Goal: Transaction & Acquisition: Book appointment/travel/reservation

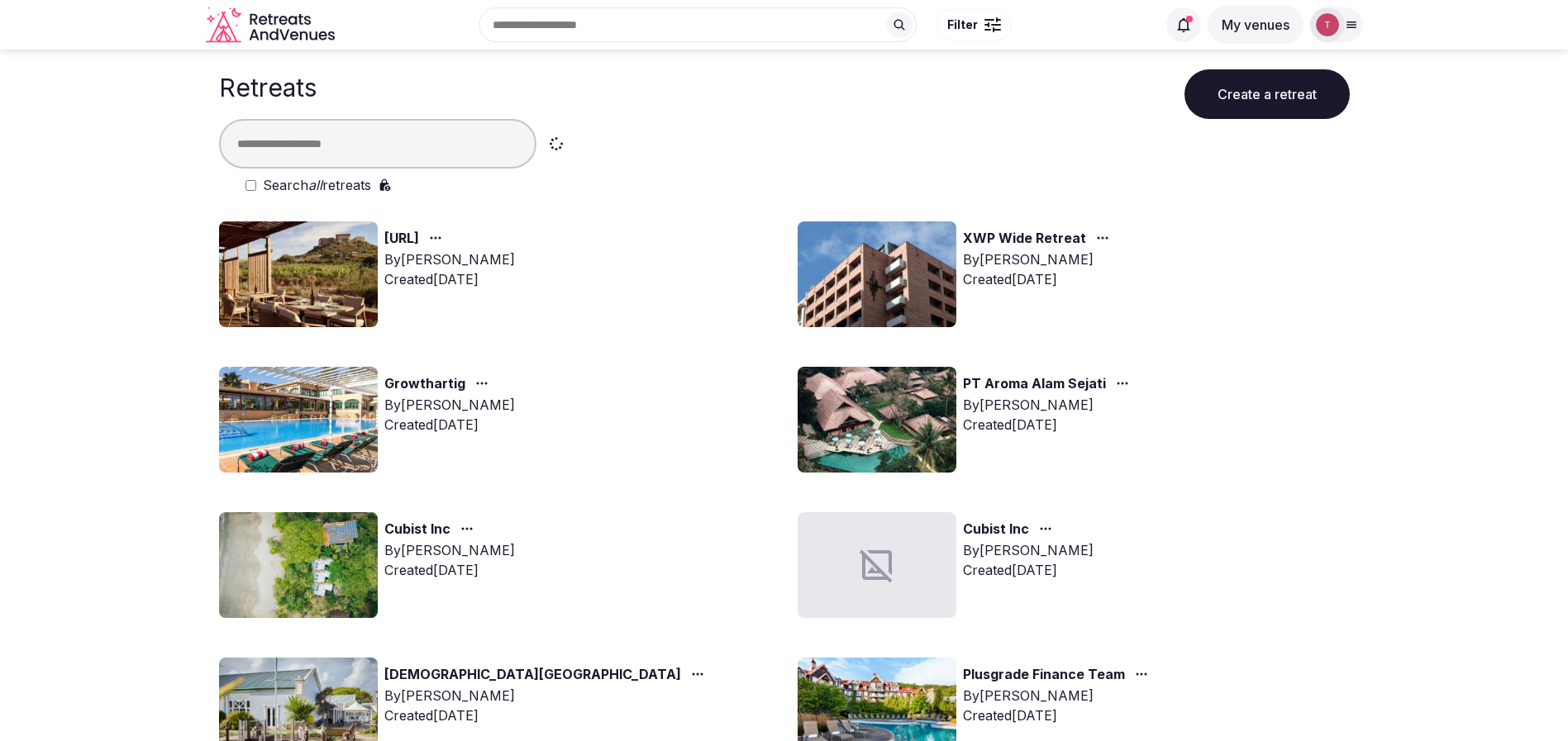
click at [436, 154] on input "text" at bounding box center [378, 143] width 317 height 50
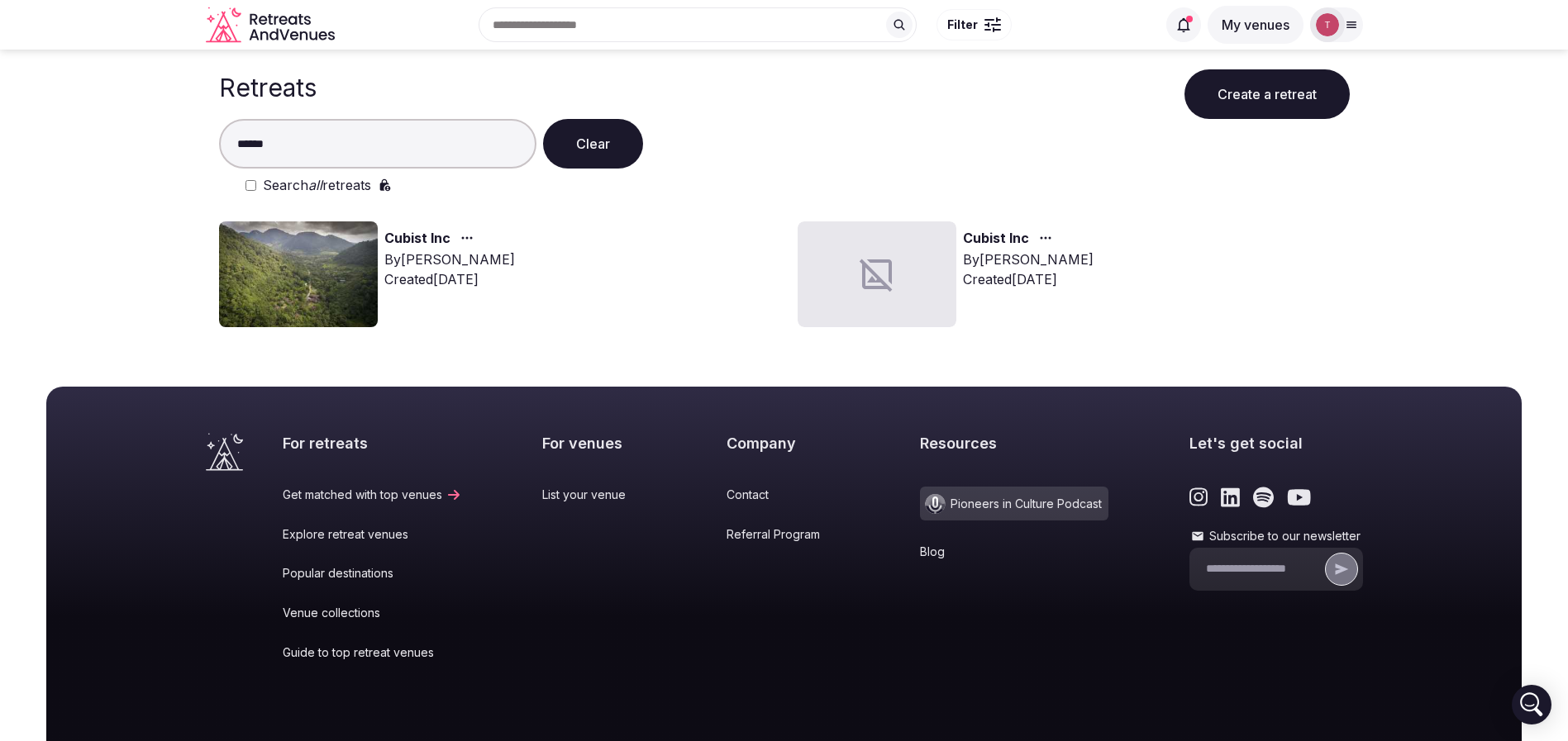
type input "******"
click at [294, 239] on img at bounding box center [298, 274] width 159 height 106
click at [257, 294] on img at bounding box center [298, 274] width 159 height 106
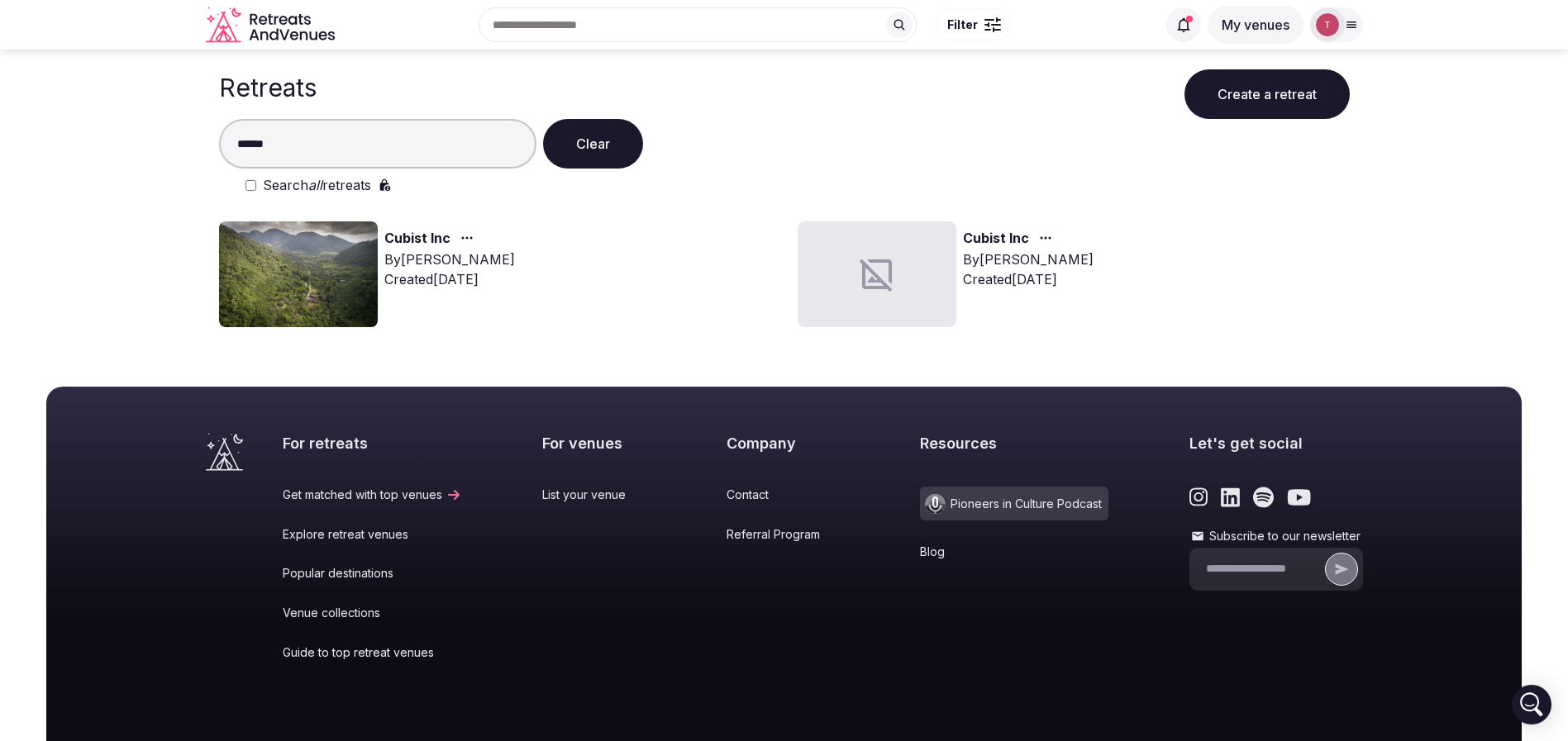
click at [271, 284] on img at bounding box center [298, 274] width 159 height 106
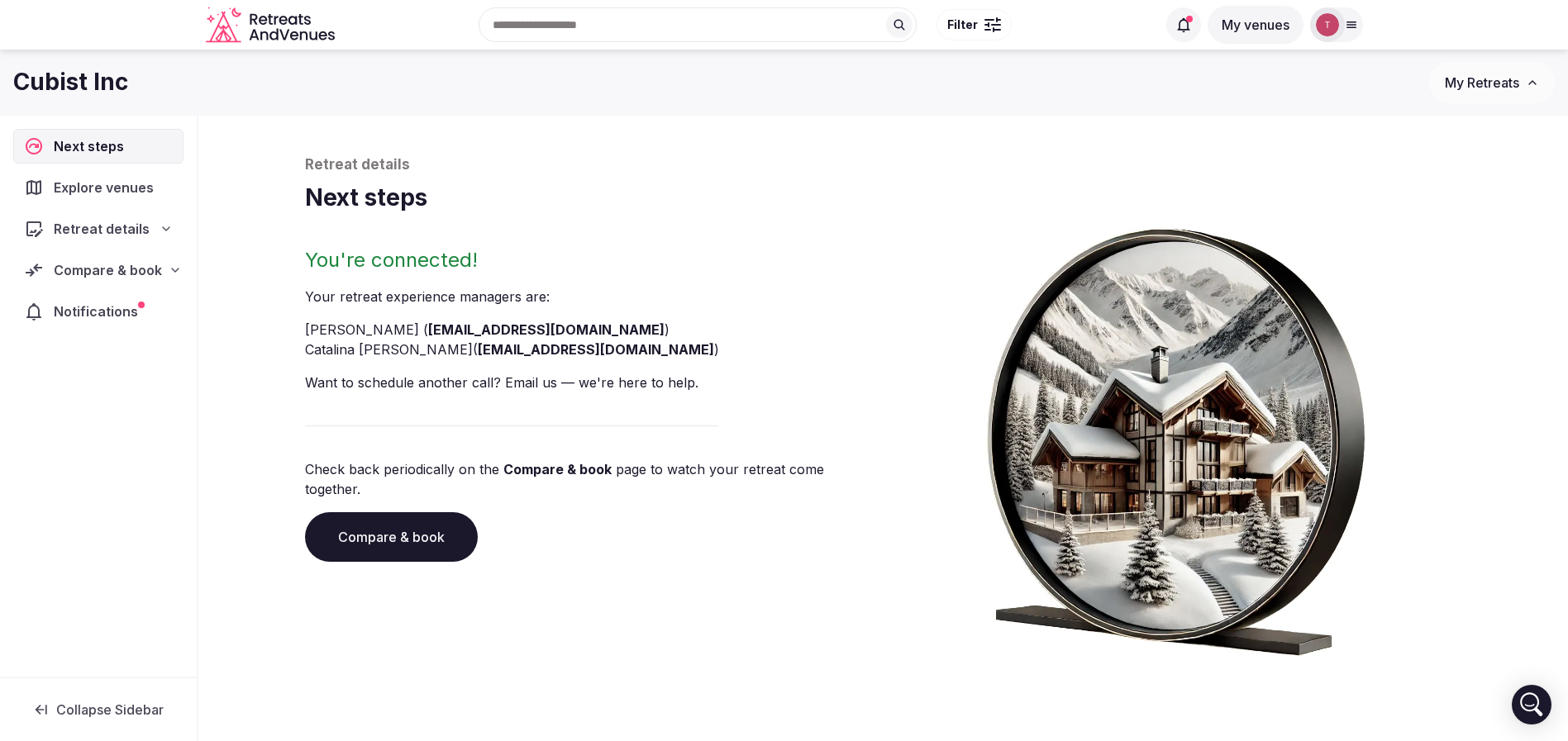
click at [433, 512] on link "Compare & book" at bounding box center [391, 536] width 173 height 50
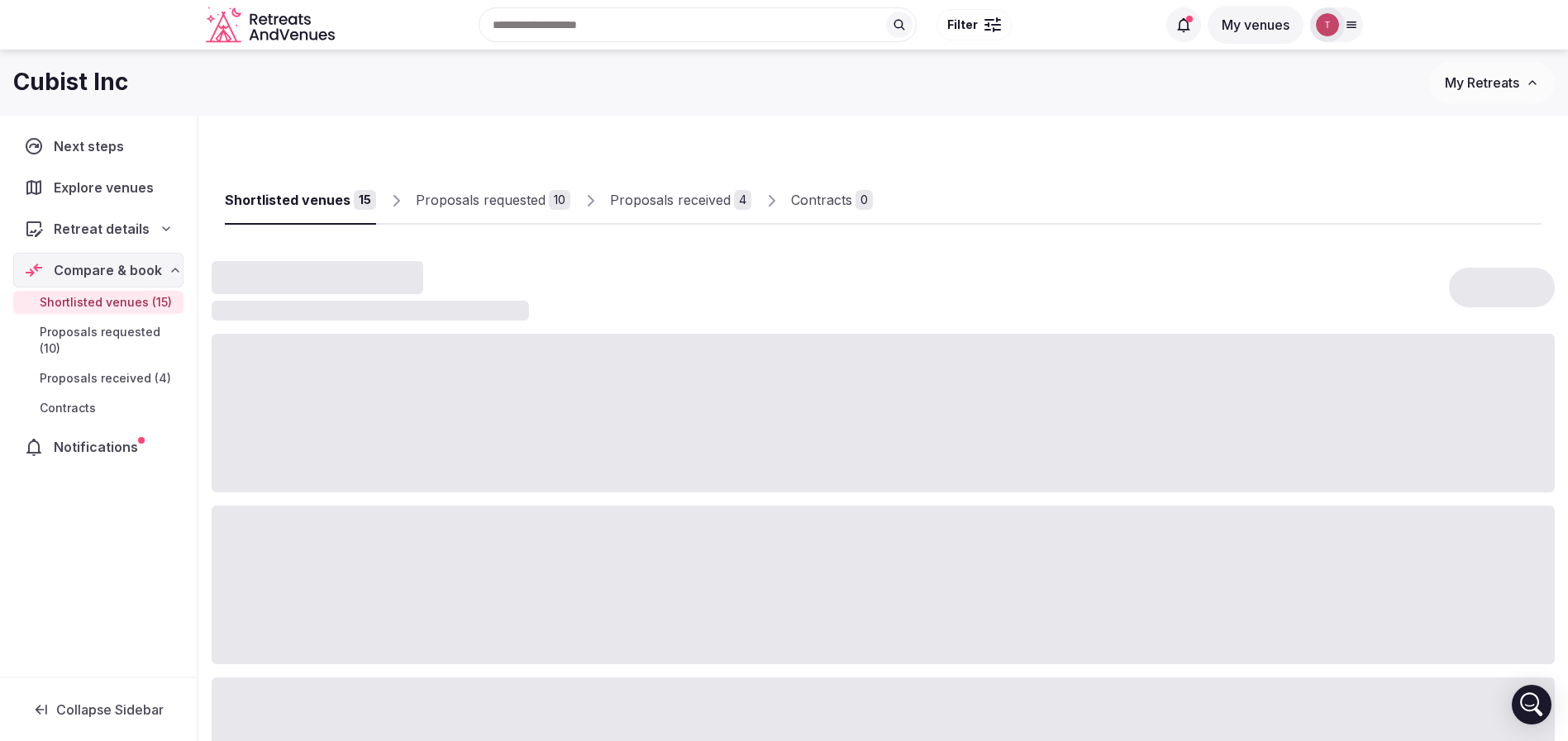
click at [689, 195] on div "Proposals received" at bounding box center [670, 200] width 121 height 20
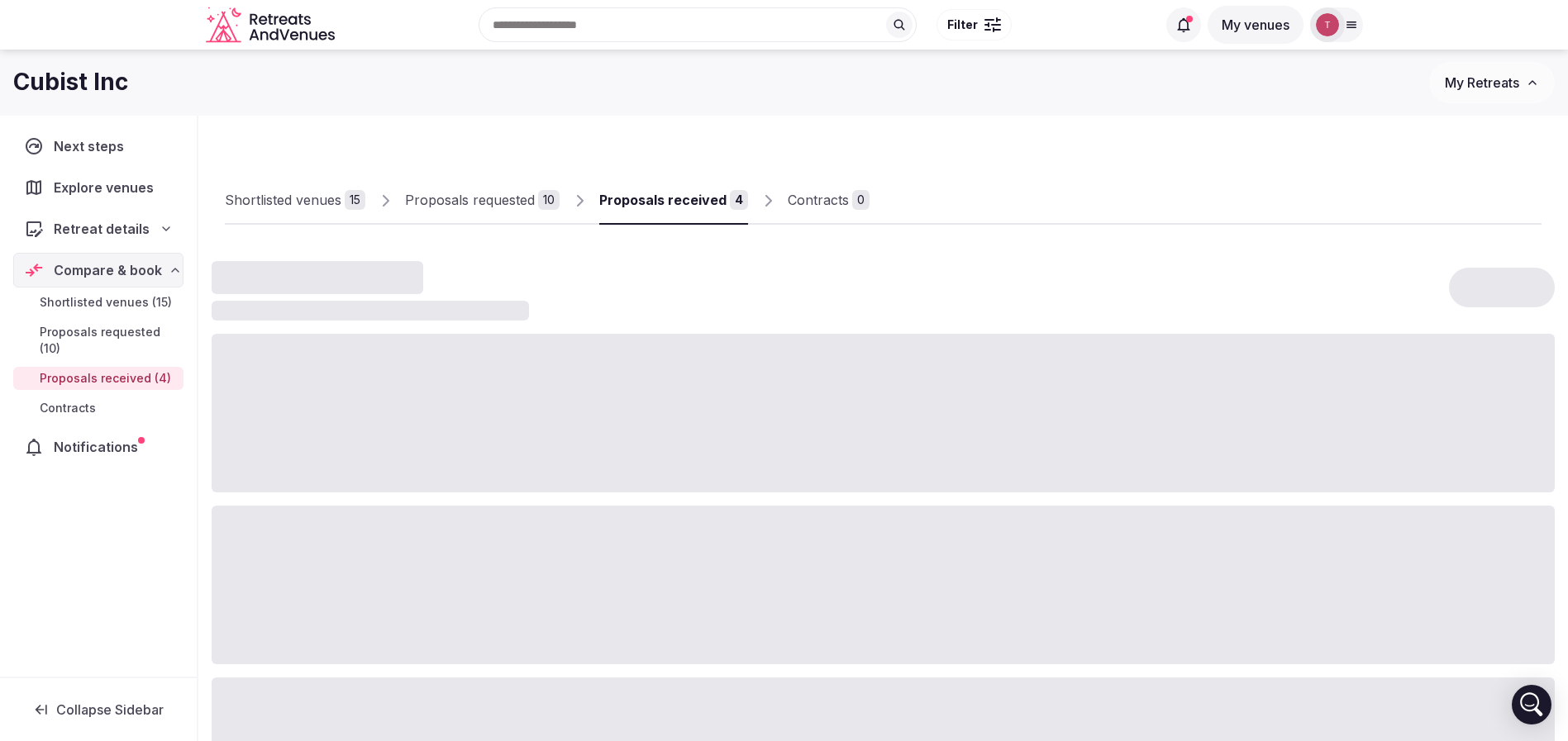
click at [688, 206] on div "Proposals received" at bounding box center [663, 200] width 127 height 20
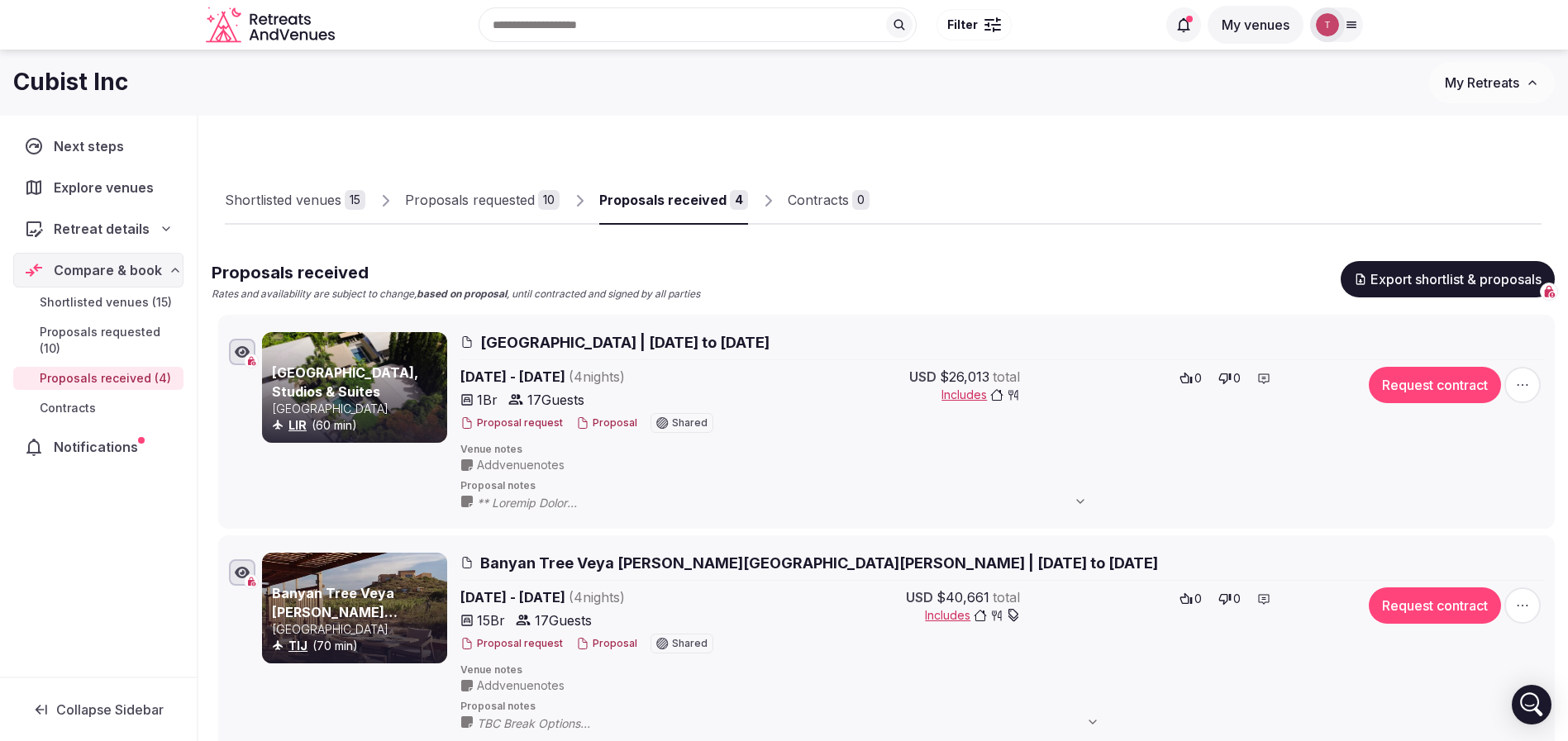
click at [1059, 192] on div "Shortlisted venues 15 Proposals requested 10 Proposals received 4 Contracts 0" at bounding box center [883, 187] width 1316 height 76
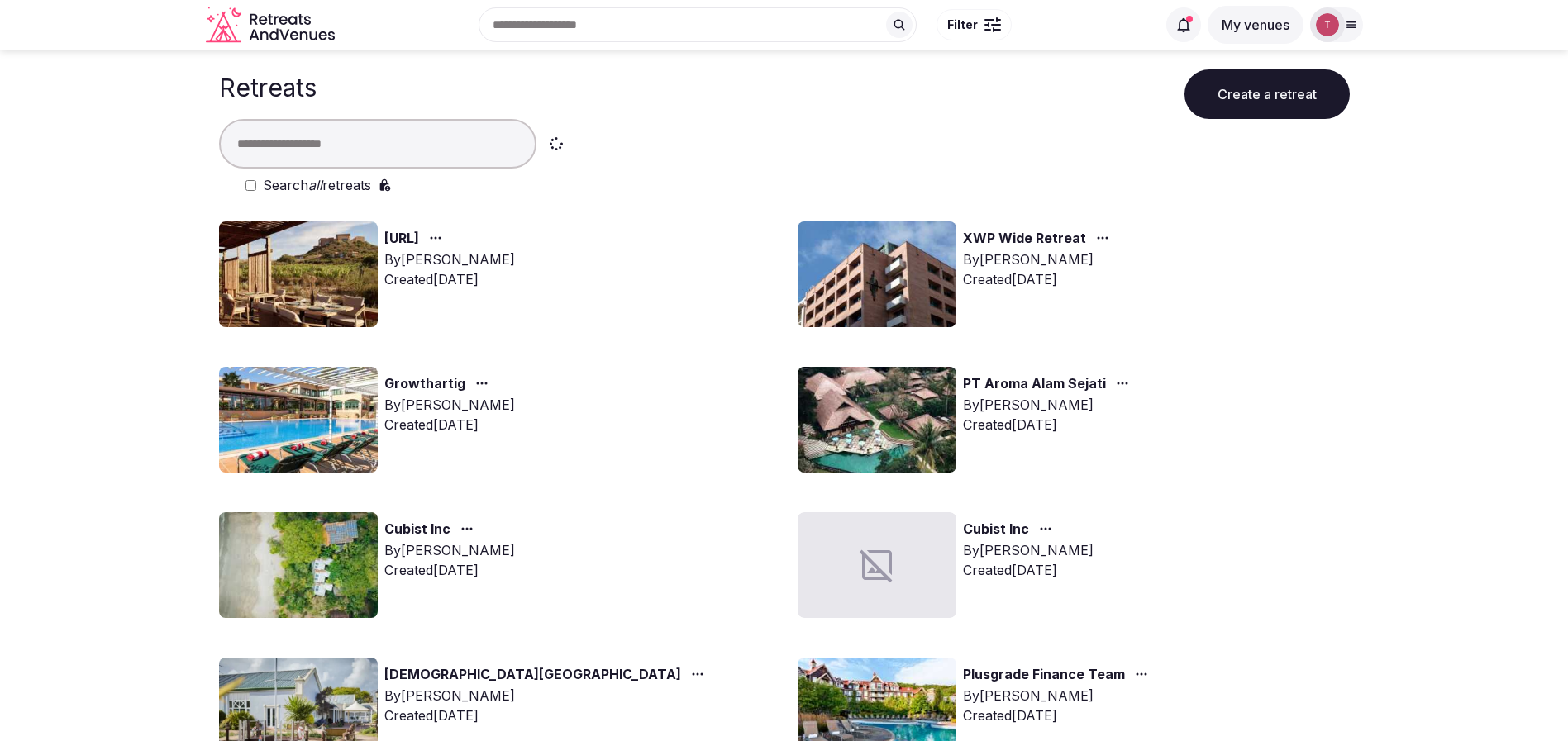
click at [380, 135] on input "text" at bounding box center [378, 143] width 317 height 50
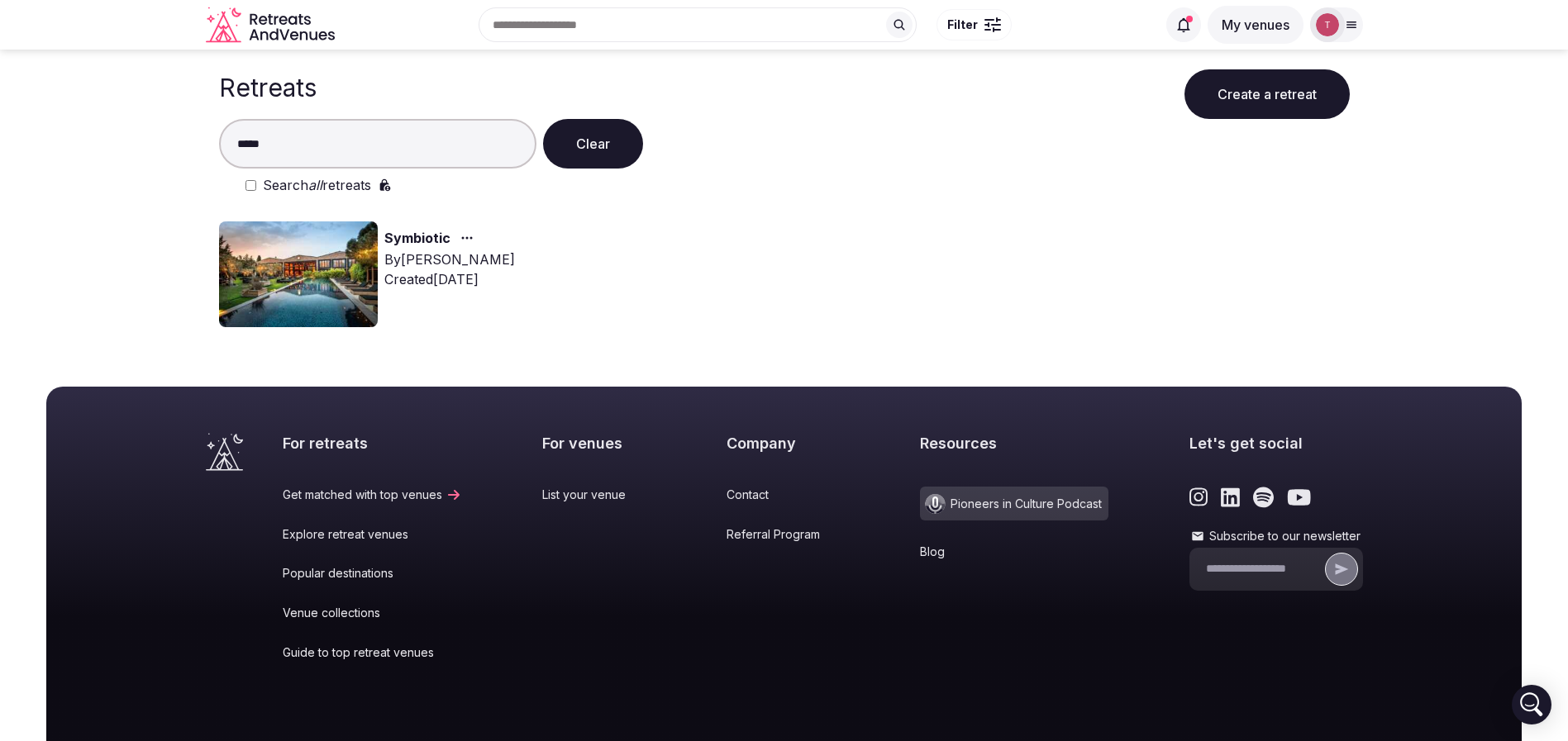
type input "*****"
click at [322, 267] on img at bounding box center [298, 274] width 159 height 106
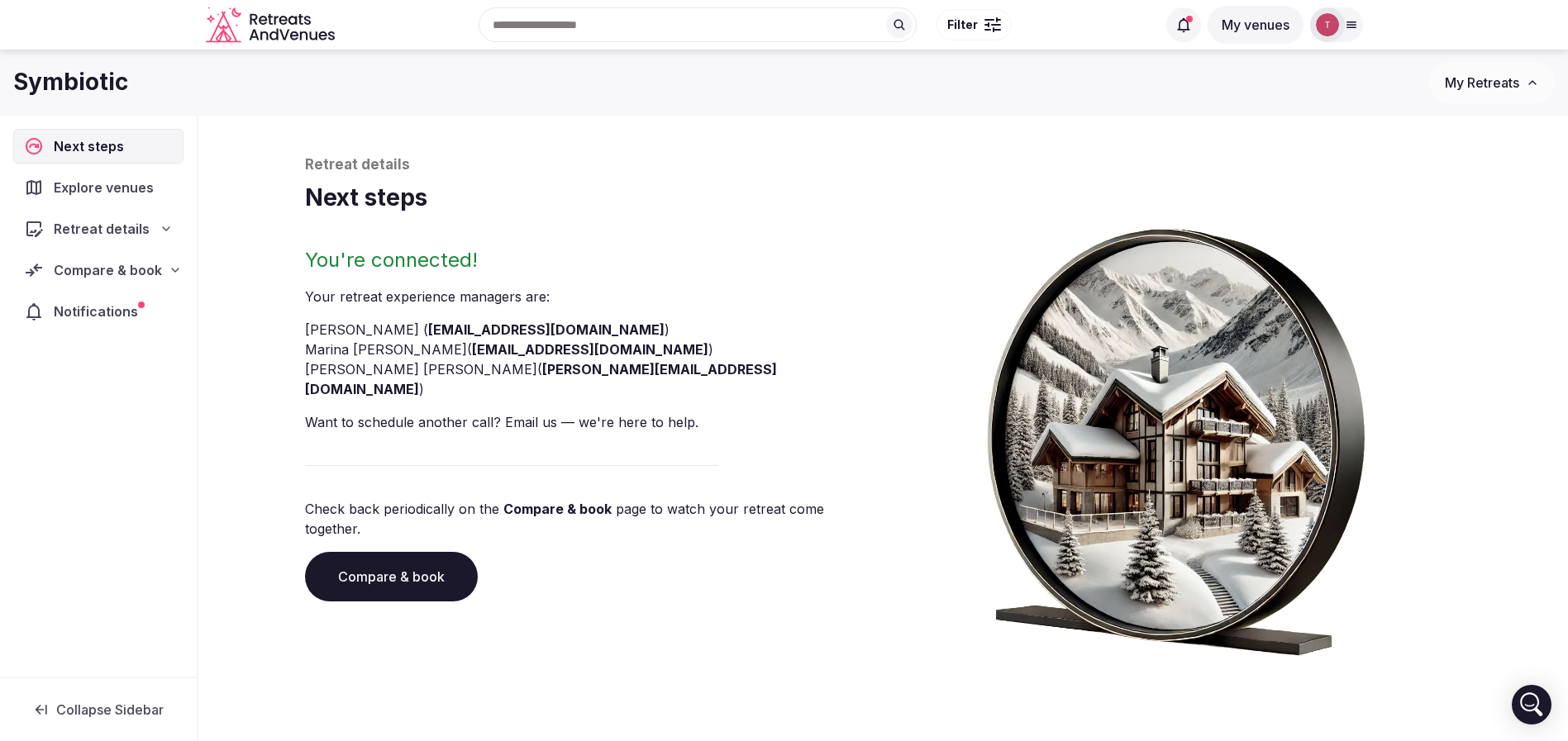
click at [421, 552] on link "Compare & book" at bounding box center [391, 576] width 173 height 50
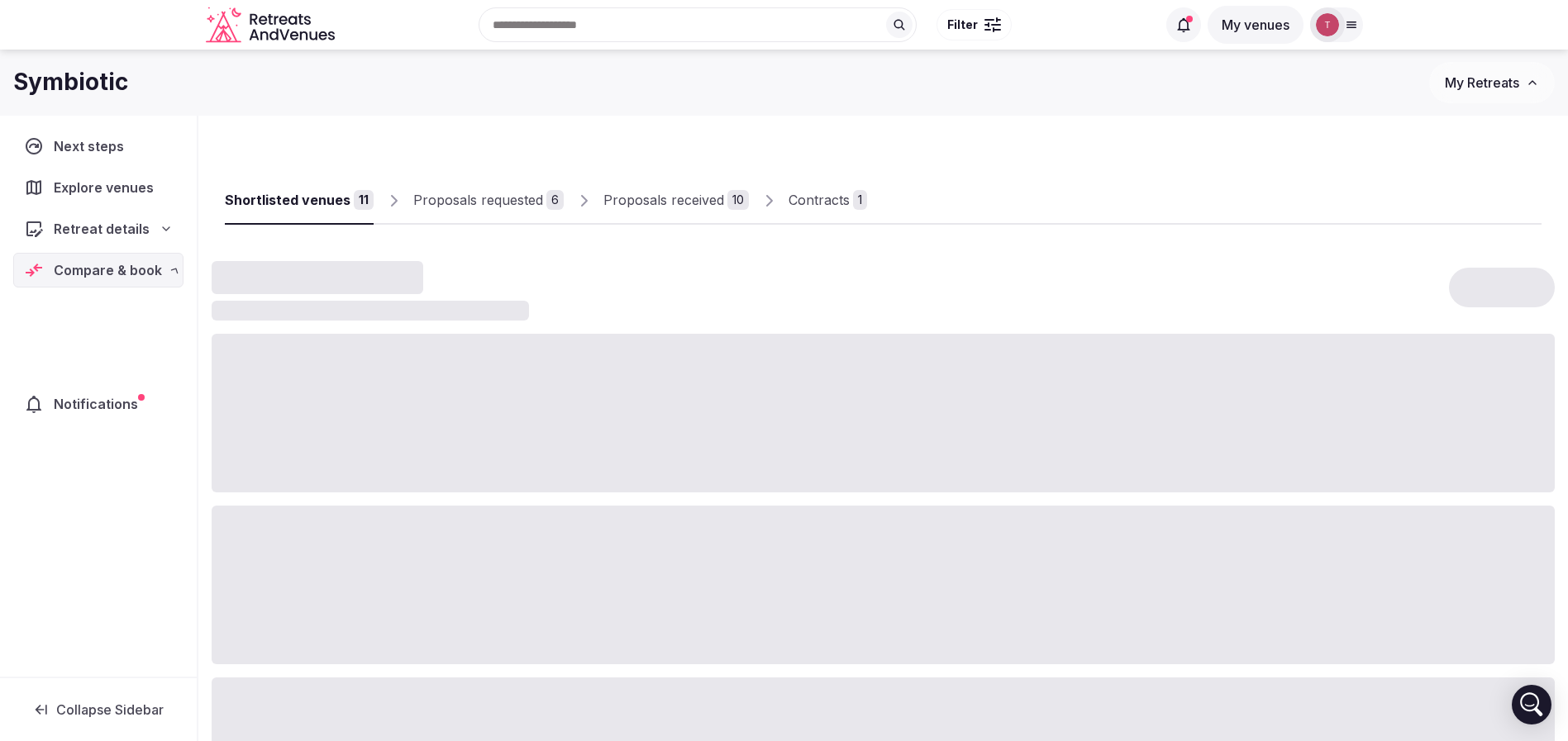
click at [421, 528] on div at bounding box center [883, 584] width 1343 height 159
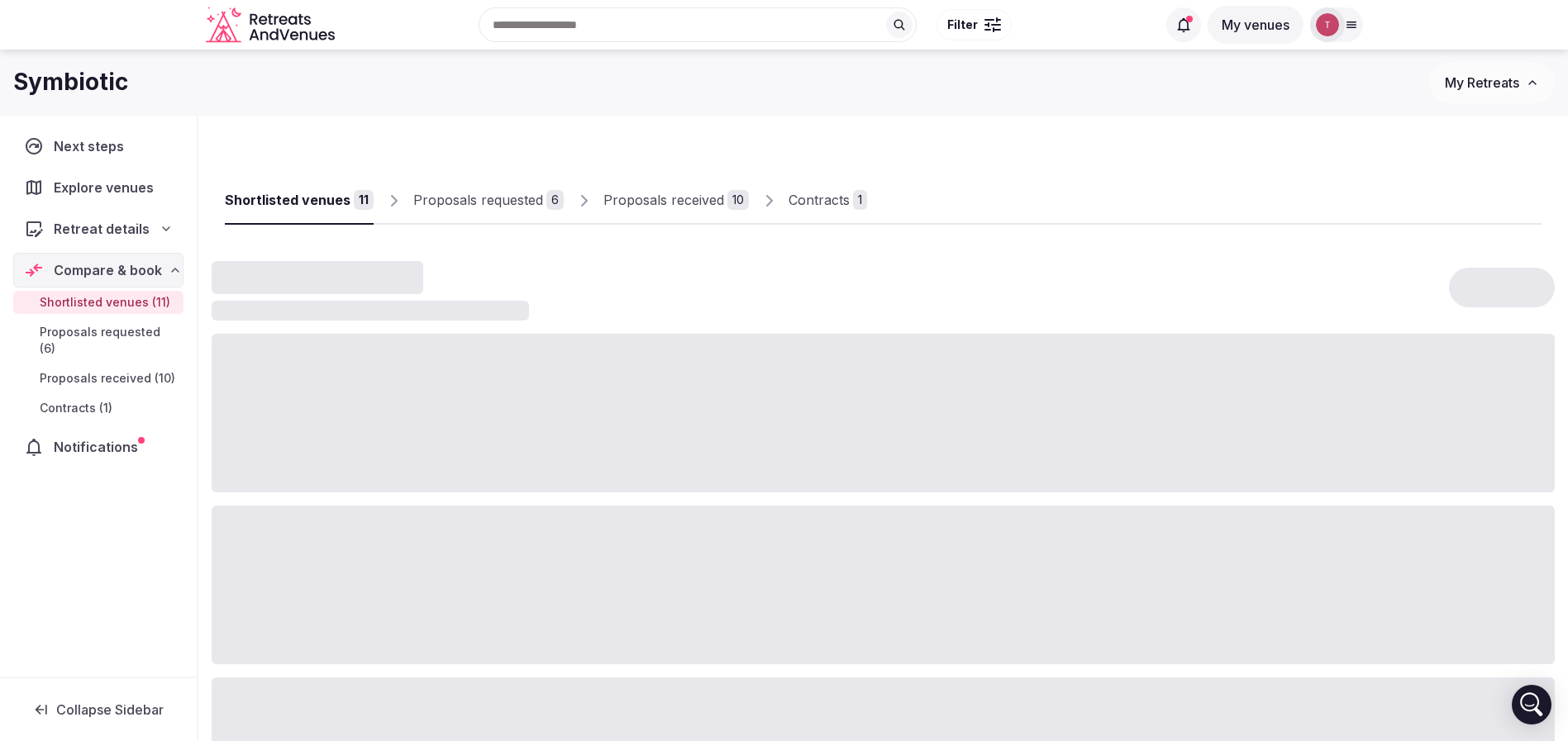
click at [688, 193] on div "Proposals received" at bounding box center [663, 200] width 121 height 20
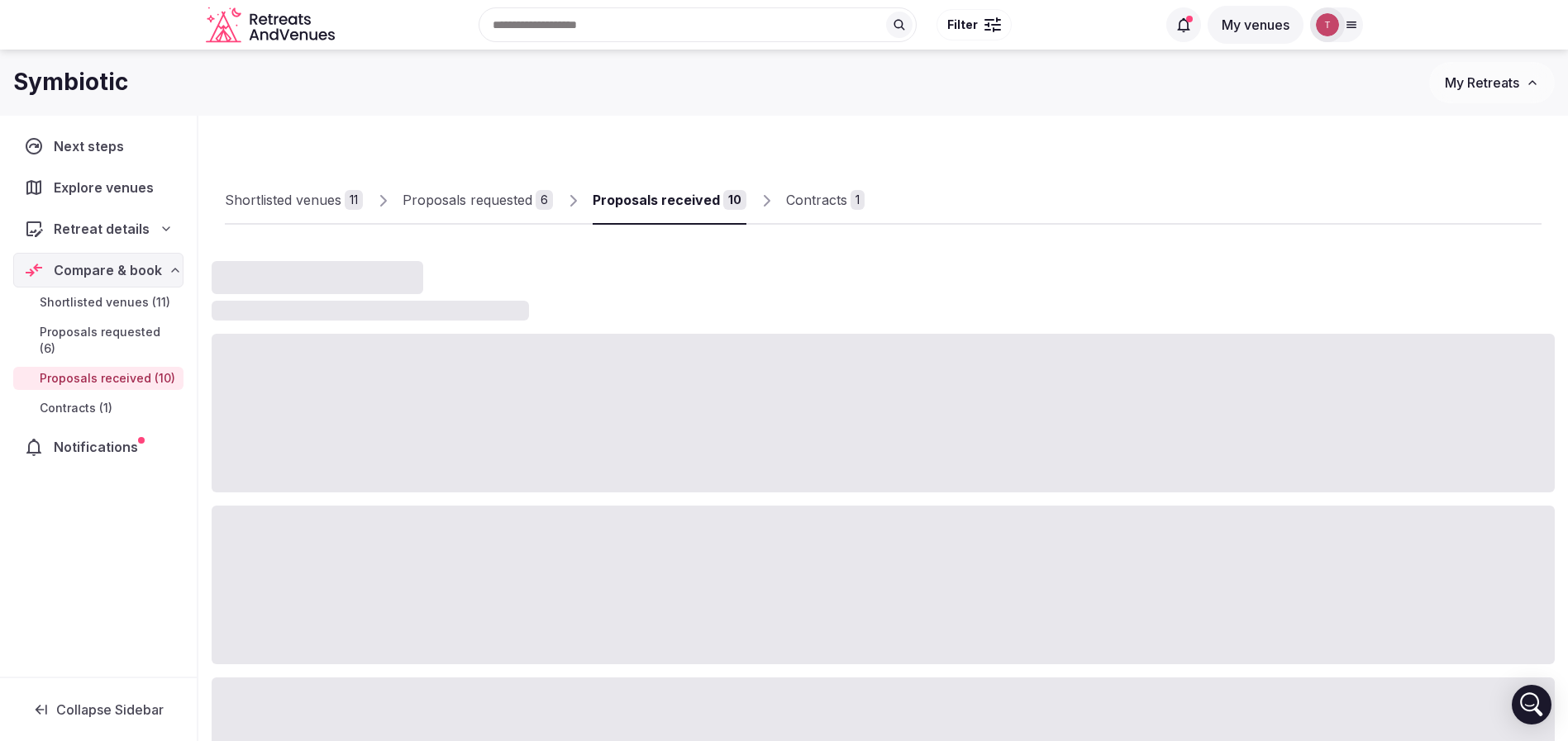
click at [687, 193] on div "Proposals received" at bounding box center [656, 200] width 127 height 20
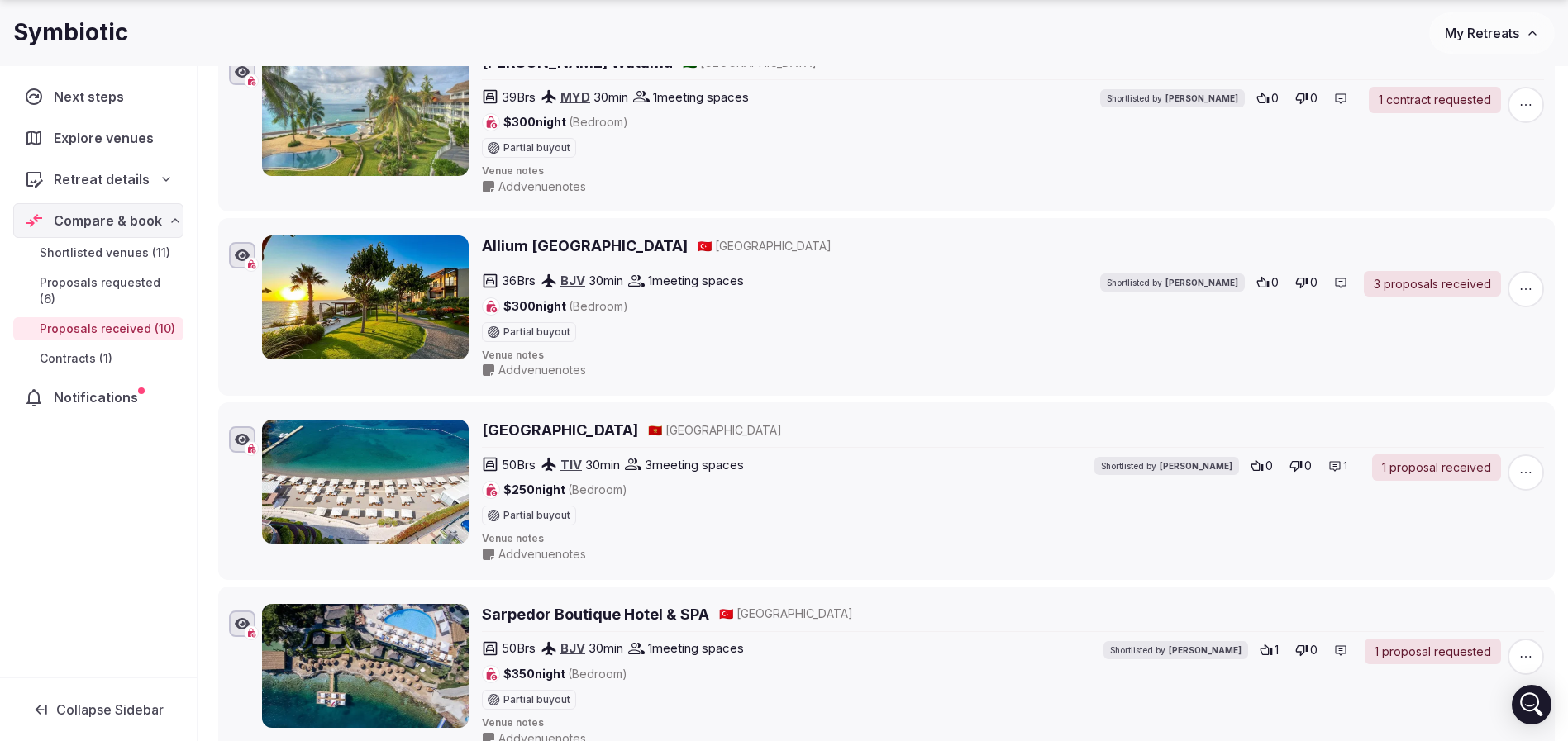
scroll to position [1859, 0]
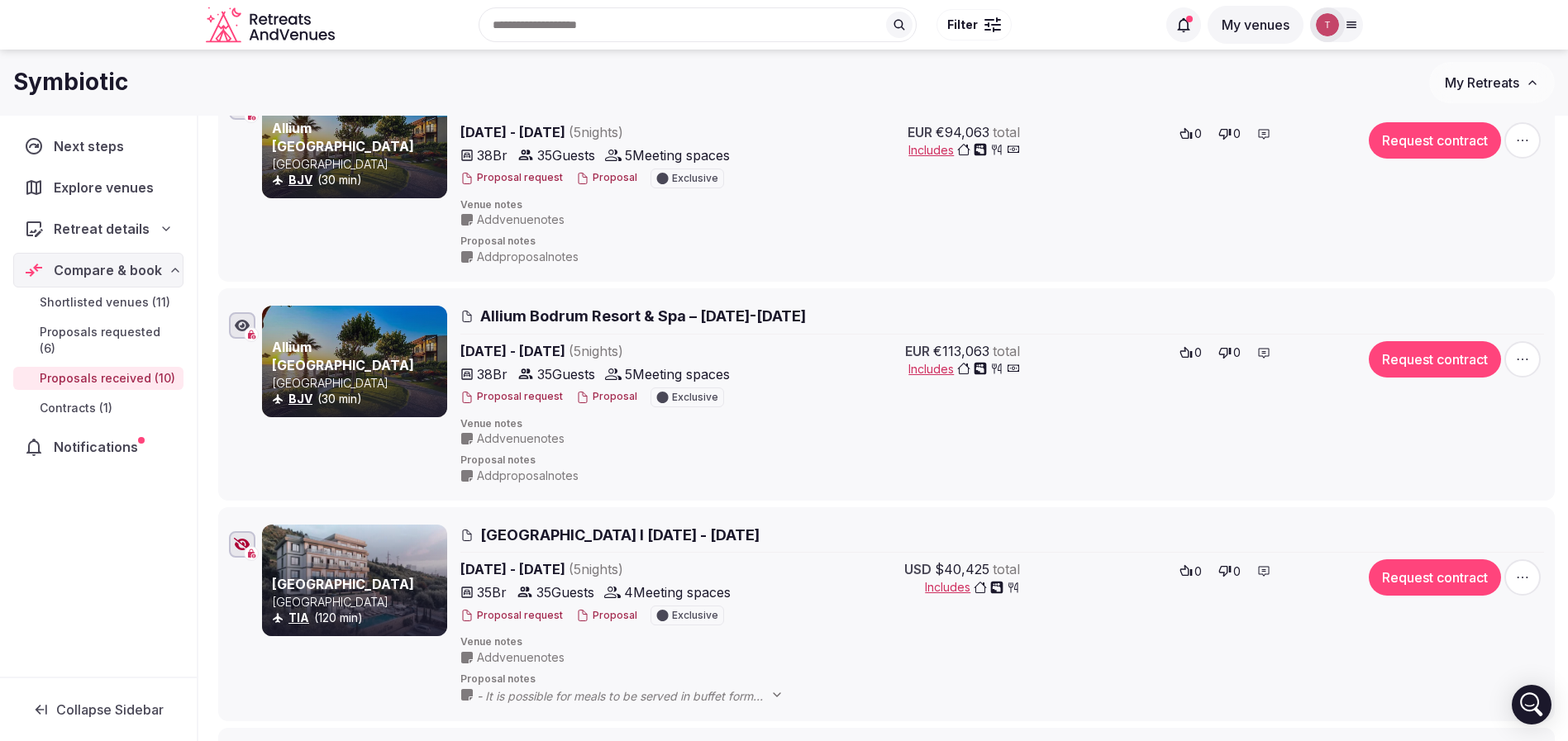
scroll to position [371, 0]
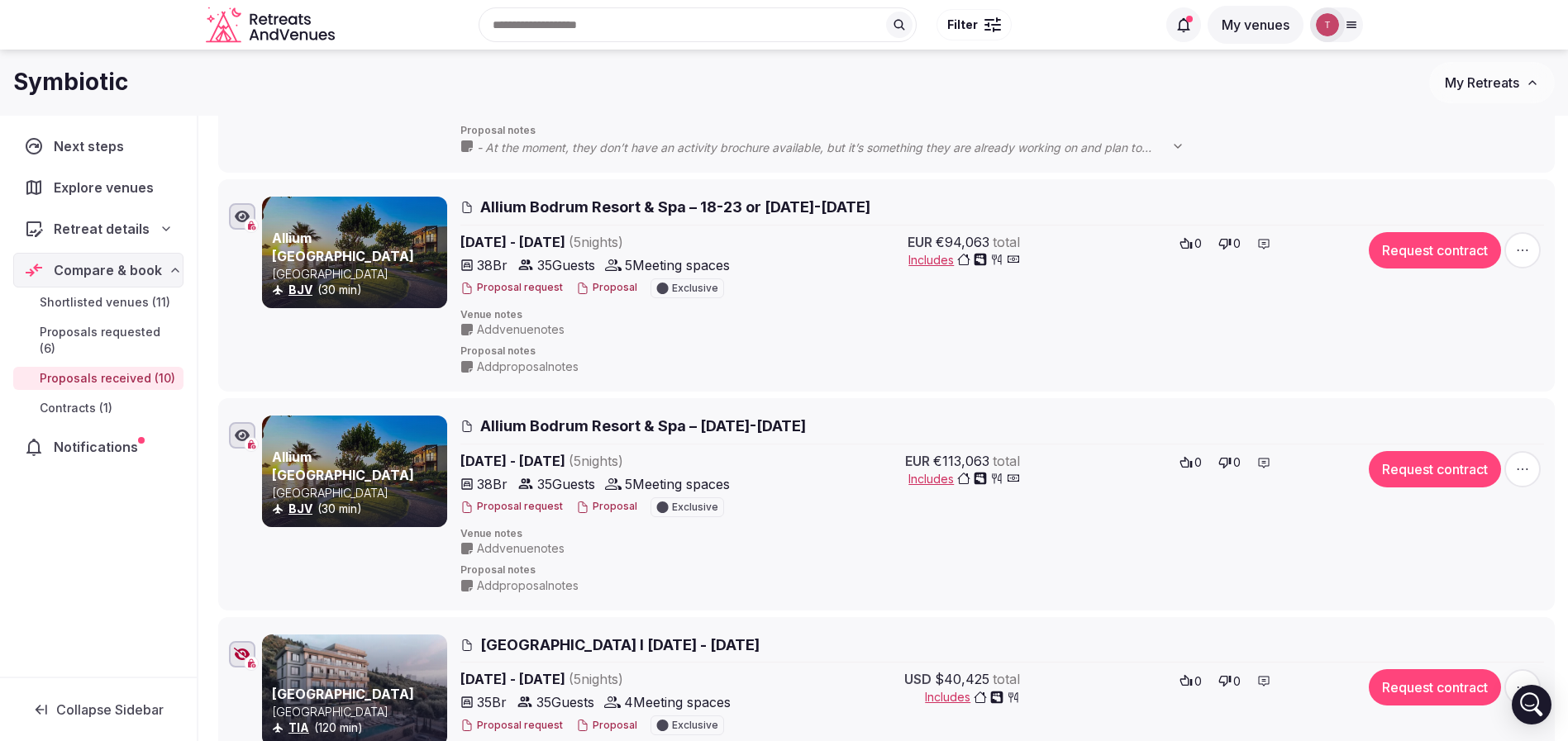
click at [571, 204] on span "Allium Bodrum Resort & Spa – 18-23 or 25-30 May 2025" at bounding box center [675, 207] width 390 height 21
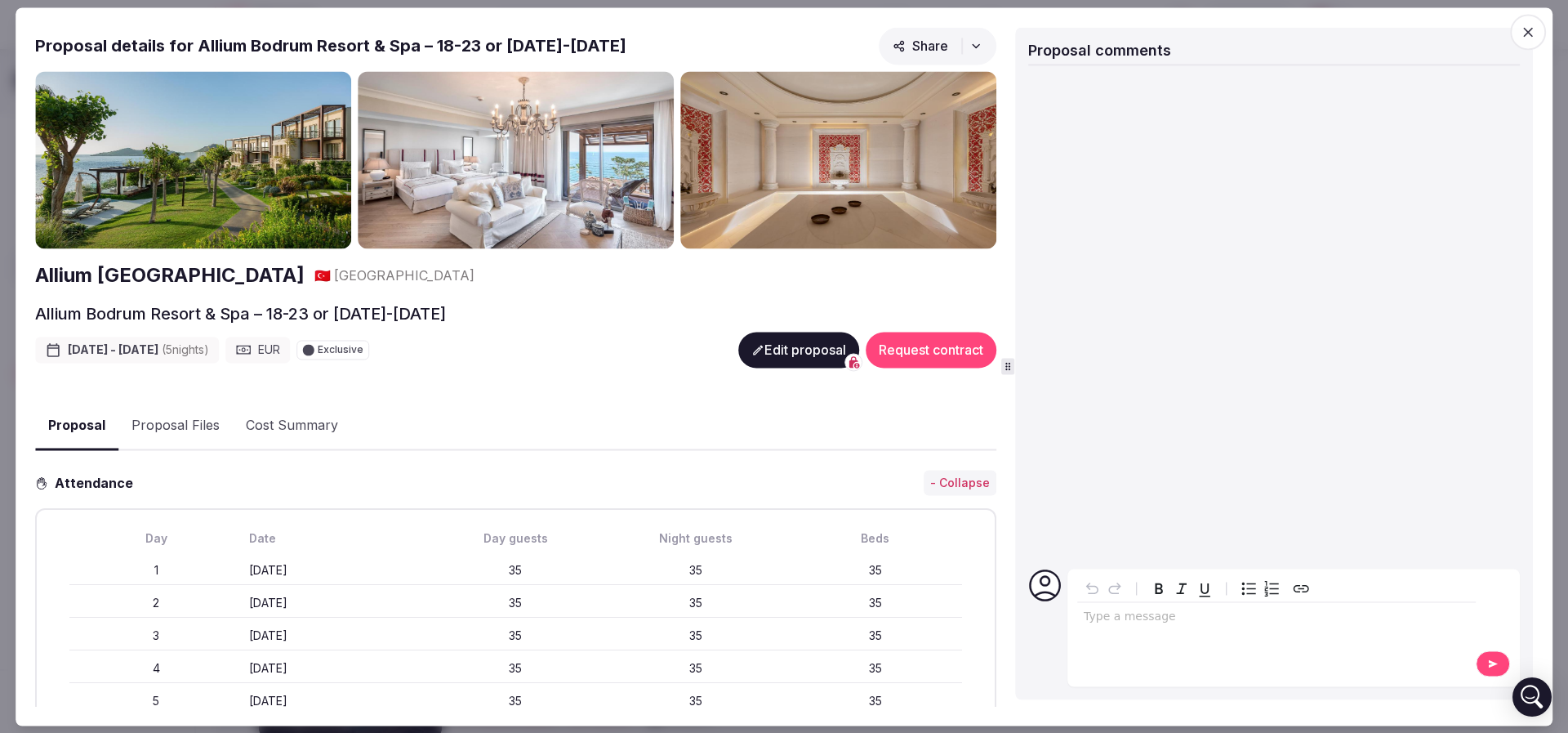
click at [235, 280] on h2 "Allium [GEOGRAPHIC_DATA]" at bounding box center [169, 276] width 270 height 28
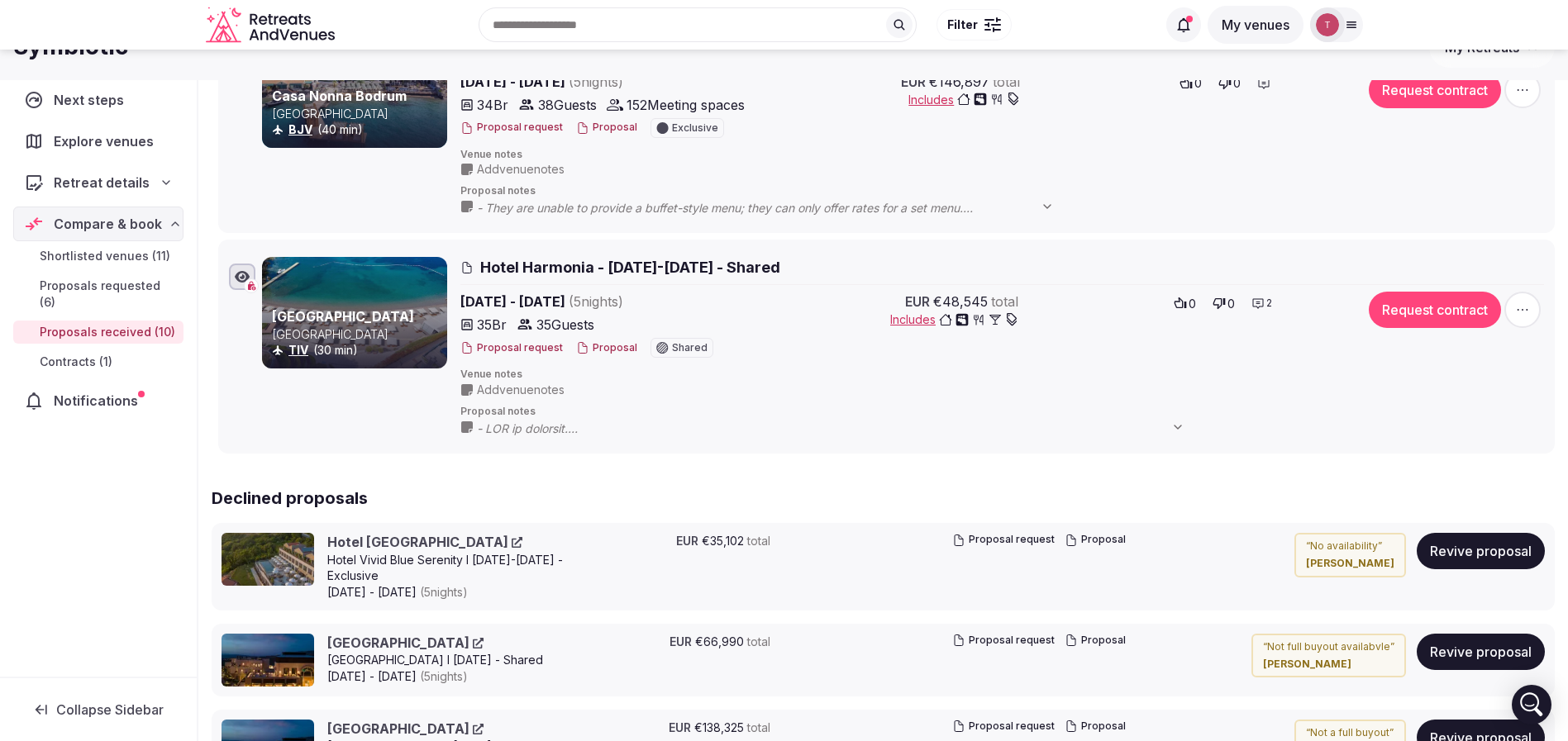
scroll to position [1859, 0]
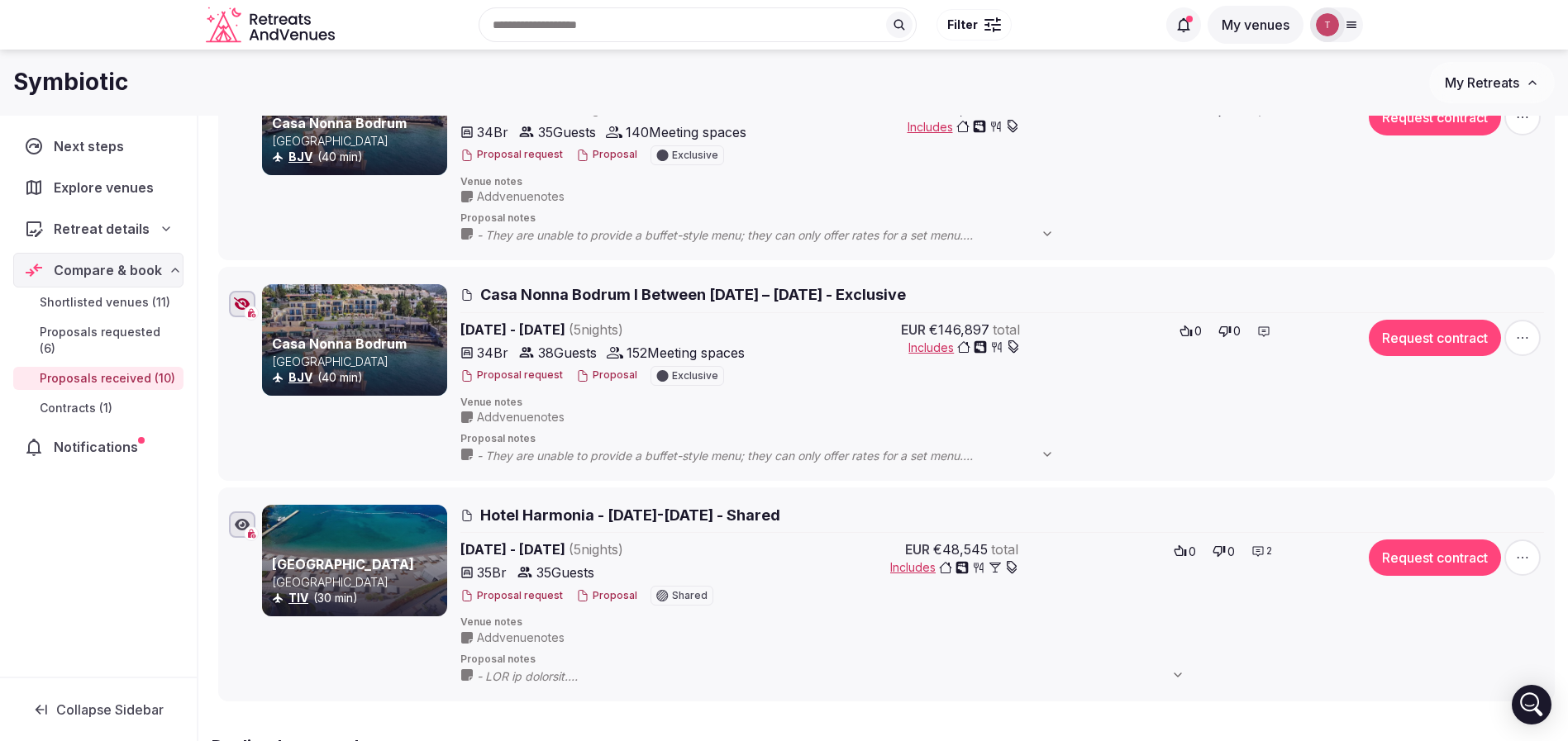
click at [581, 293] on span "Casa Nonna Bodrum l Between 1 – 20 May 2026 - Exclusive" at bounding box center [693, 294] width 426 height 21
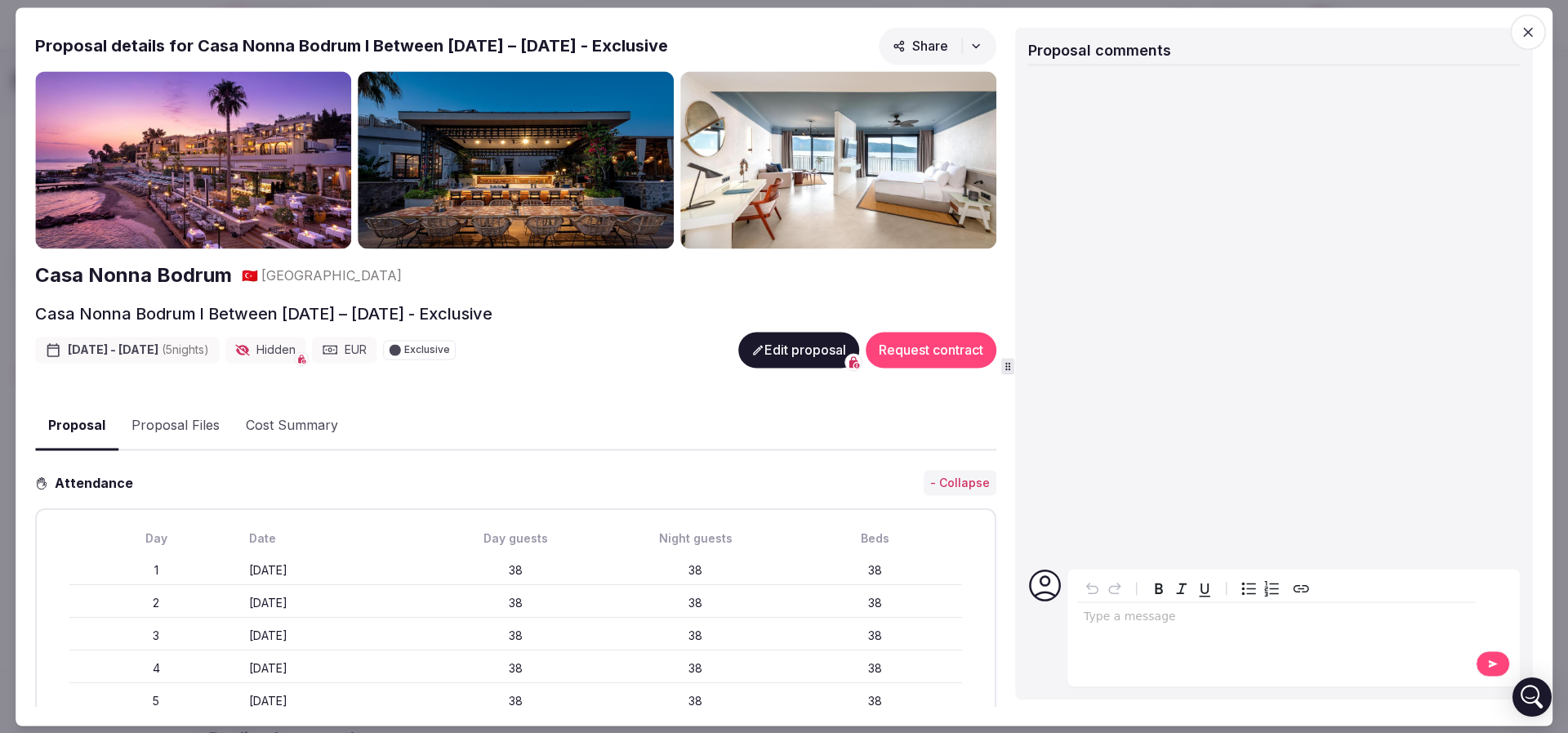
click at [134, 279] on h2 "Casa Nonna Bodrum" at bounding box center [133, 276] width 197 height 28
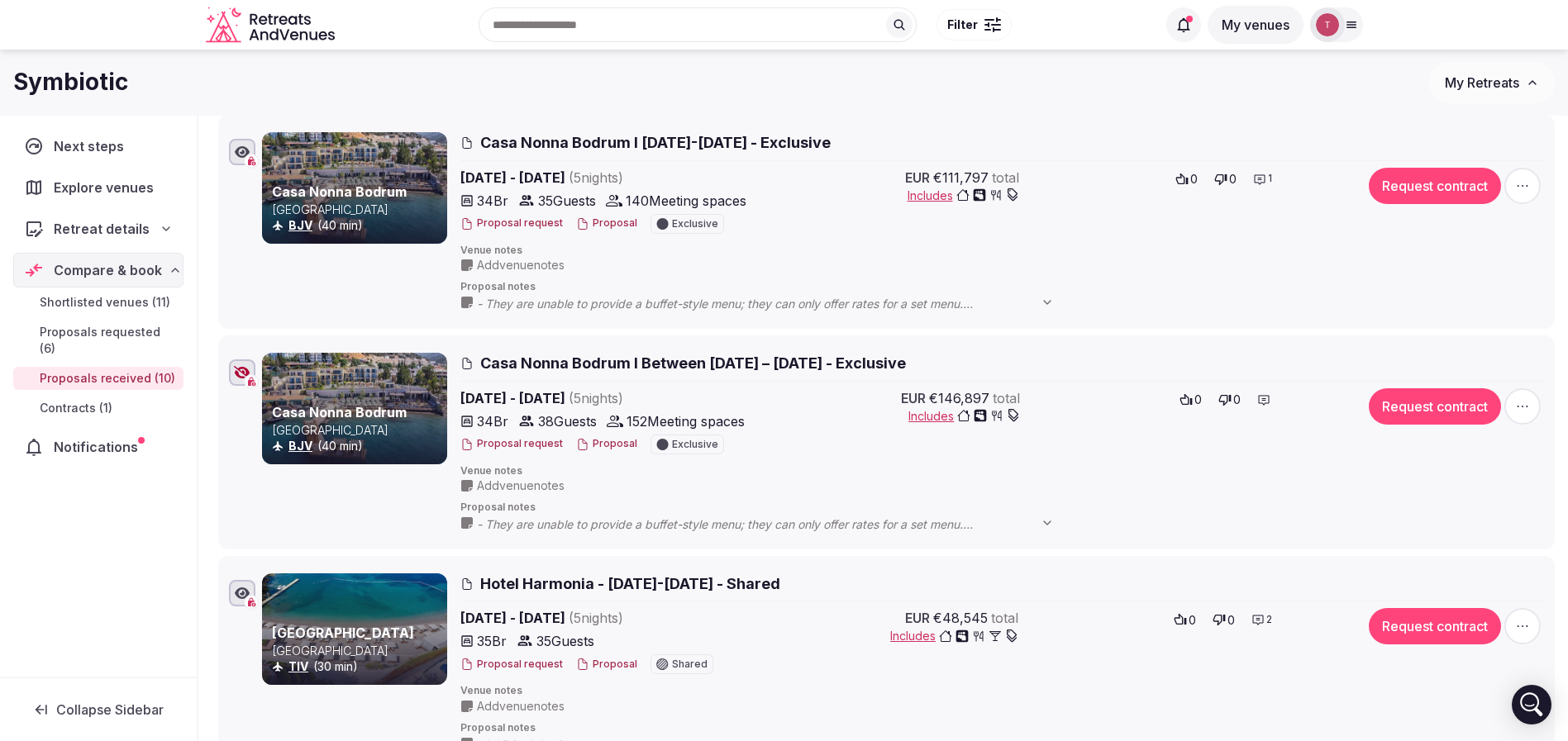
scroll to position [1735, 0]
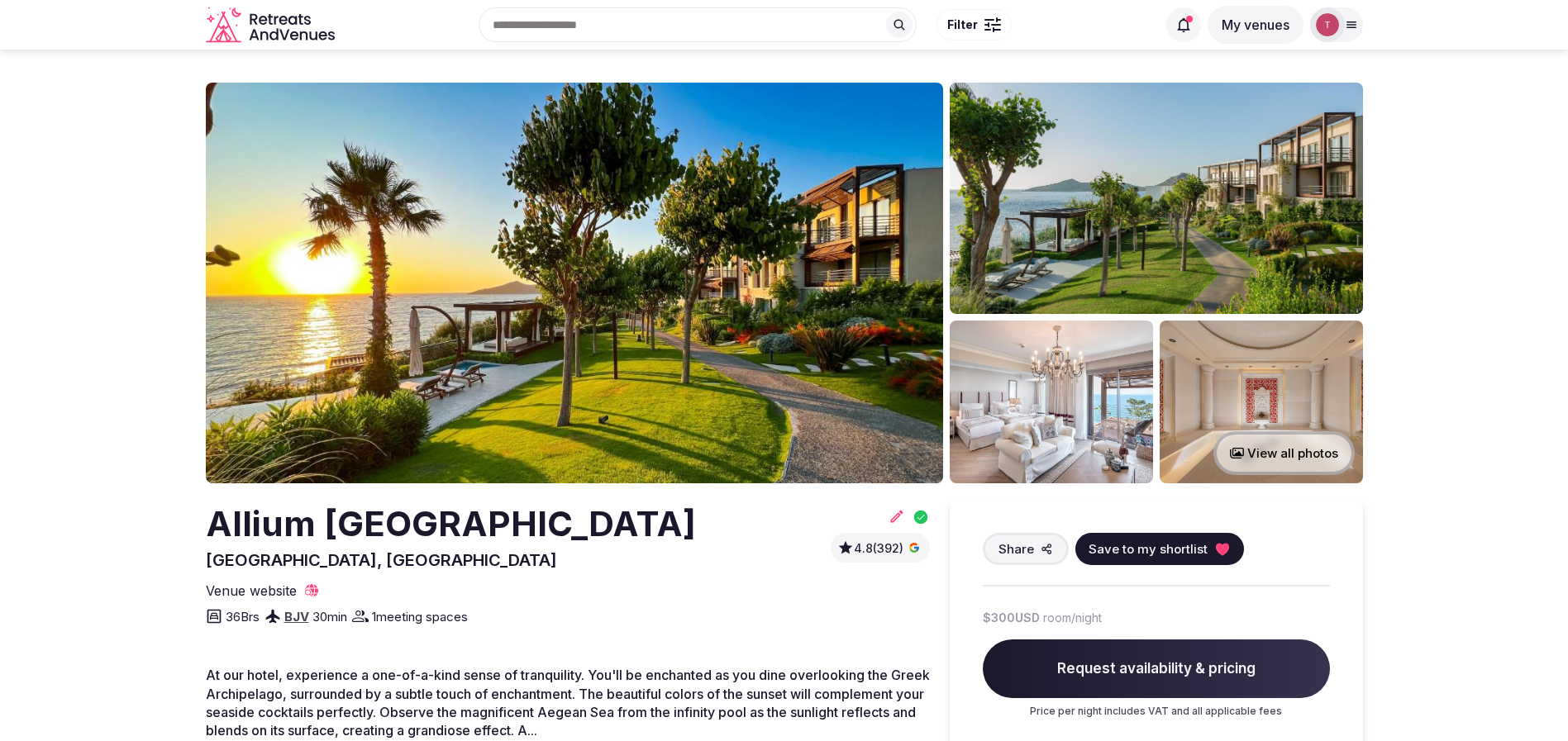
click at [577, 316] on img at bounding box center [574, 283] width 737 height 400
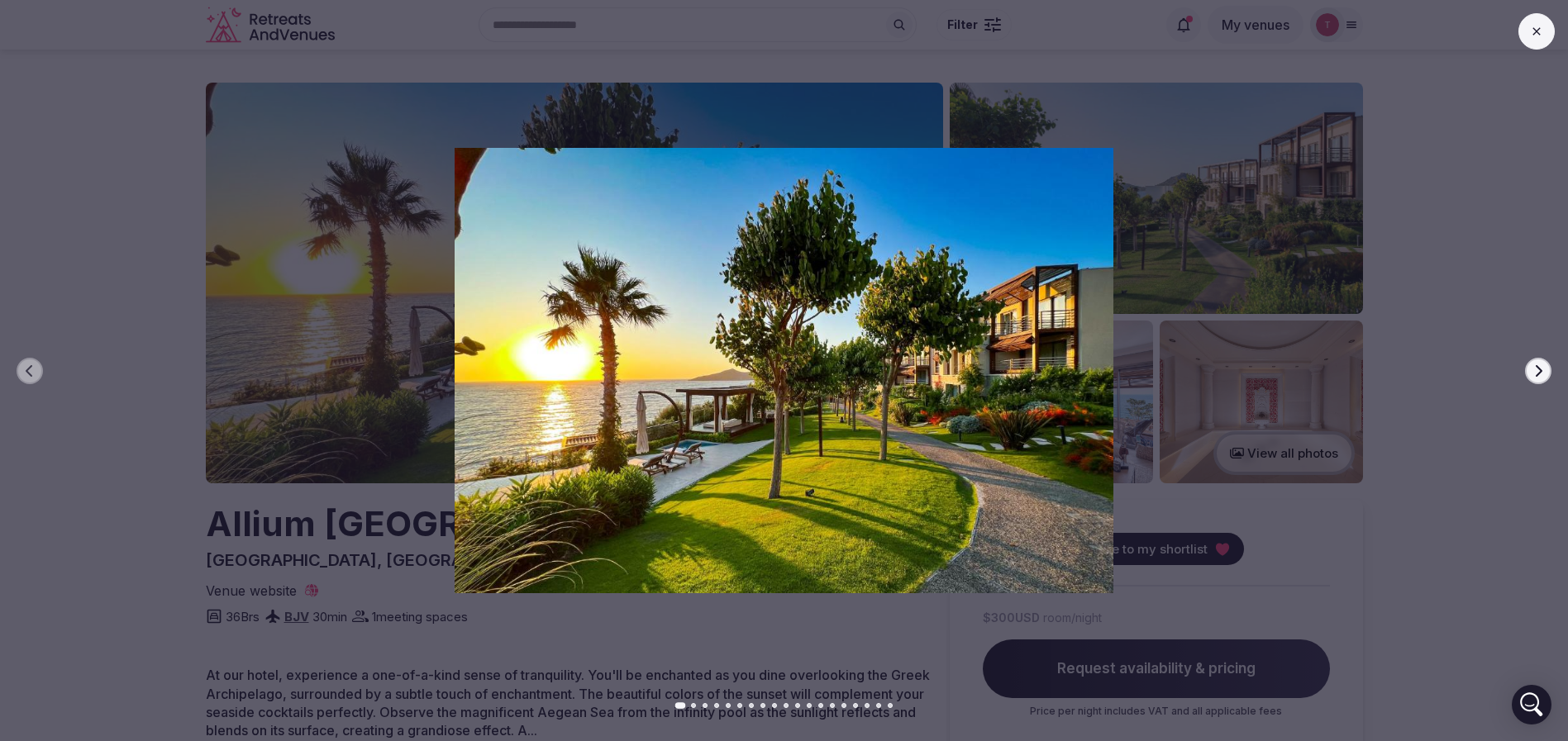
click at [1537, 375] on icon "button" at bounding box center [1538, 370] width 14 height 14
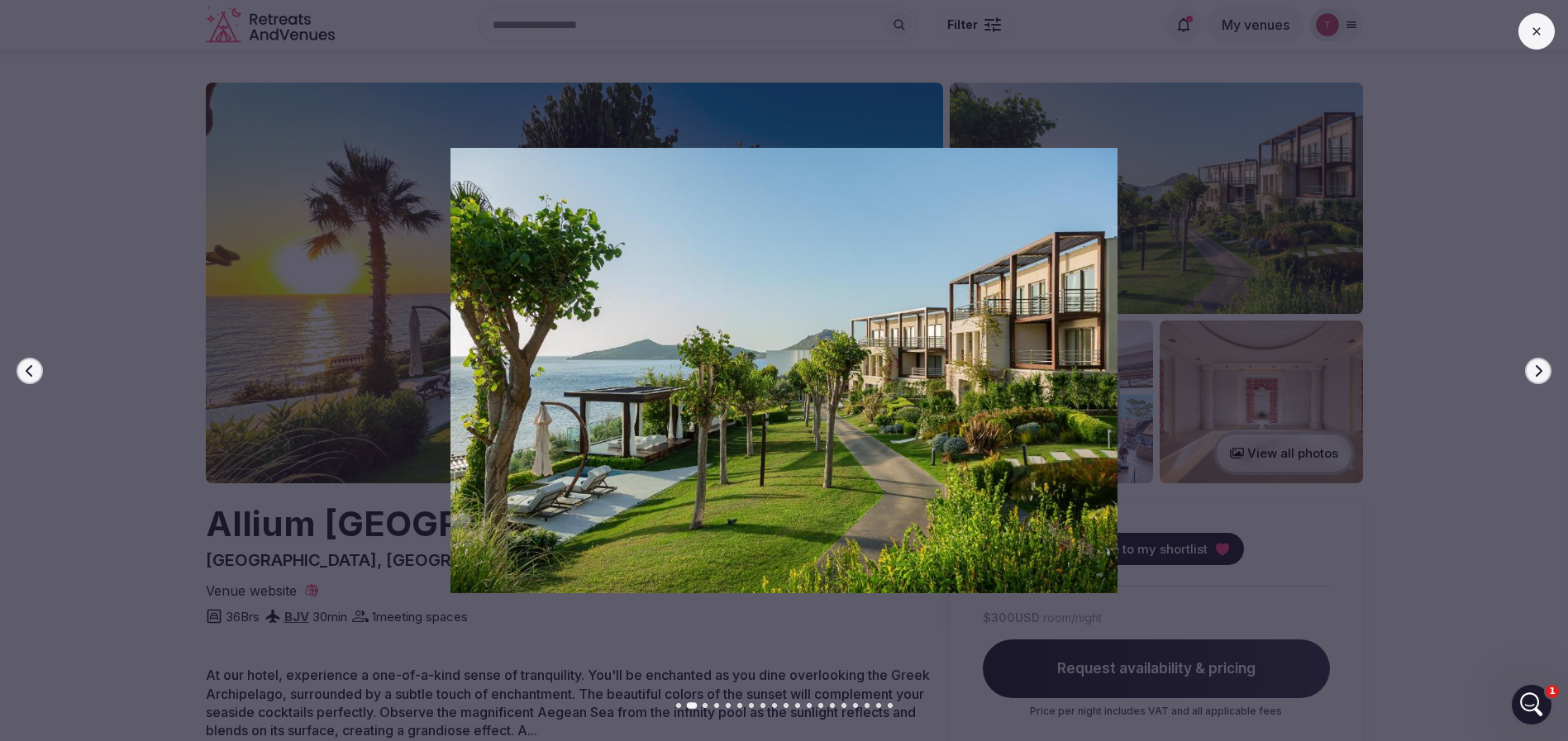
click at [1537, 375] on icon "button" at bounding box center [1538, 370] width 6 height 12
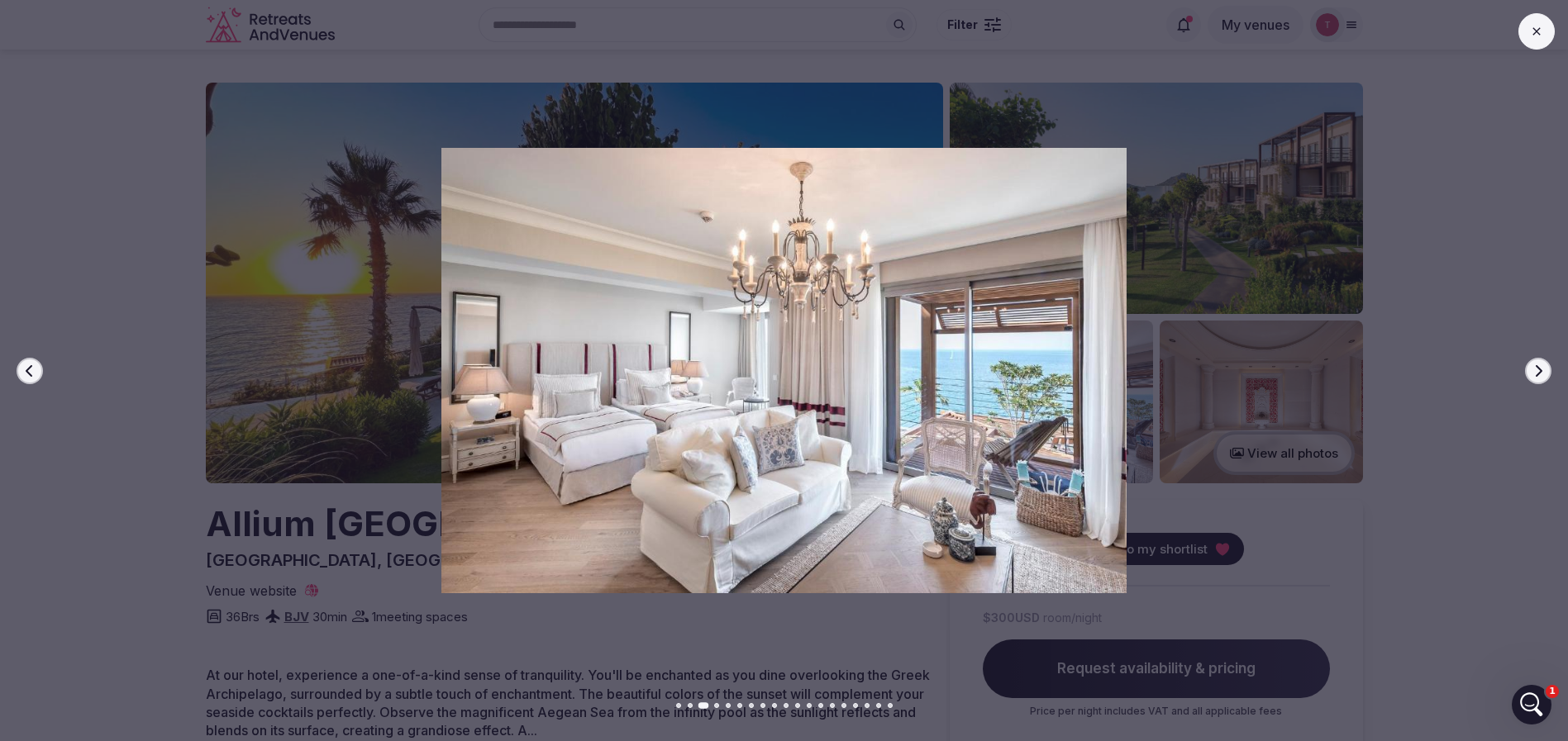
click at [1537, 375] on icon "button" at bounding box center [1538, 370] width 6 height 12
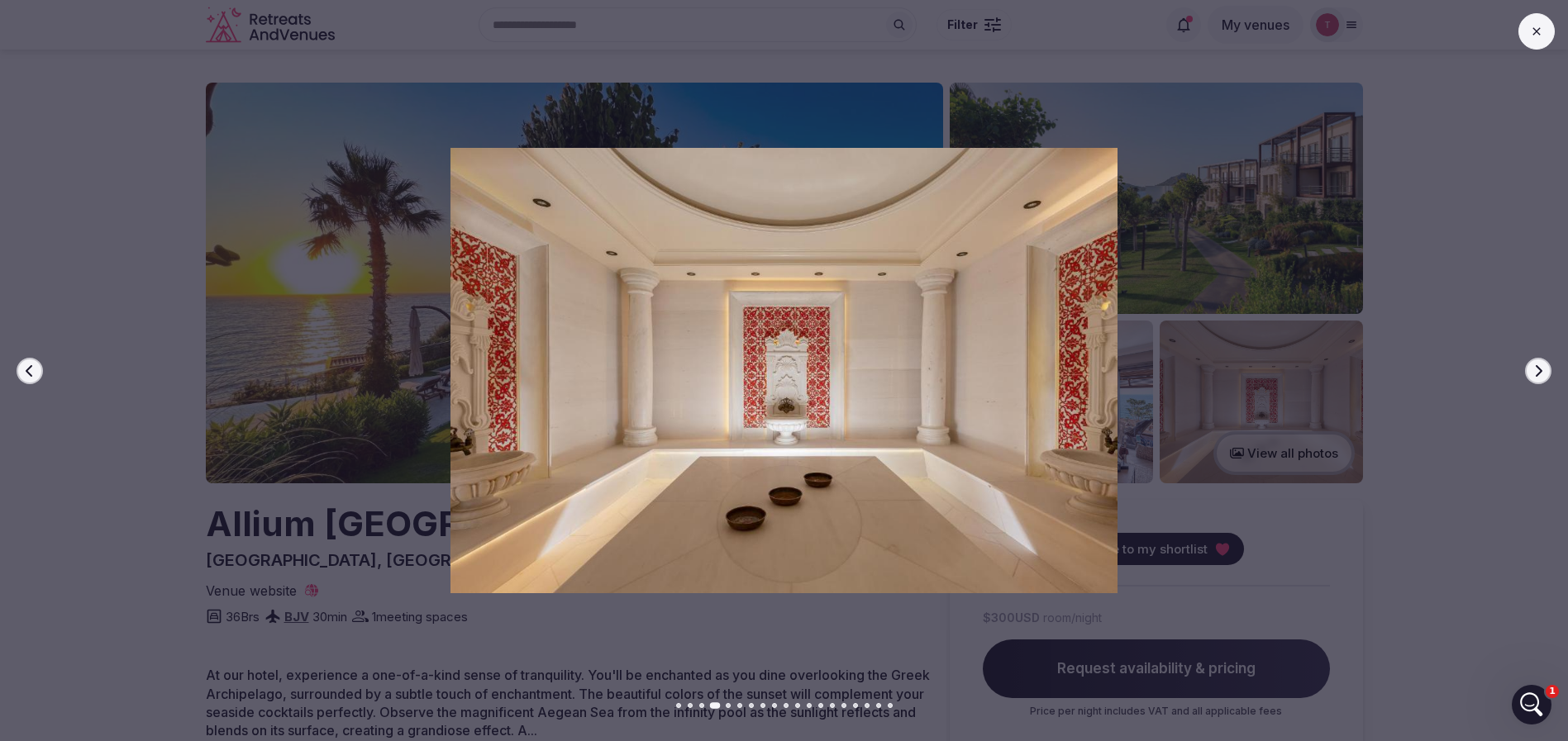
click at [37, 376] on button "Previous slide" at bounding box center [29, 370] width 26 height 26
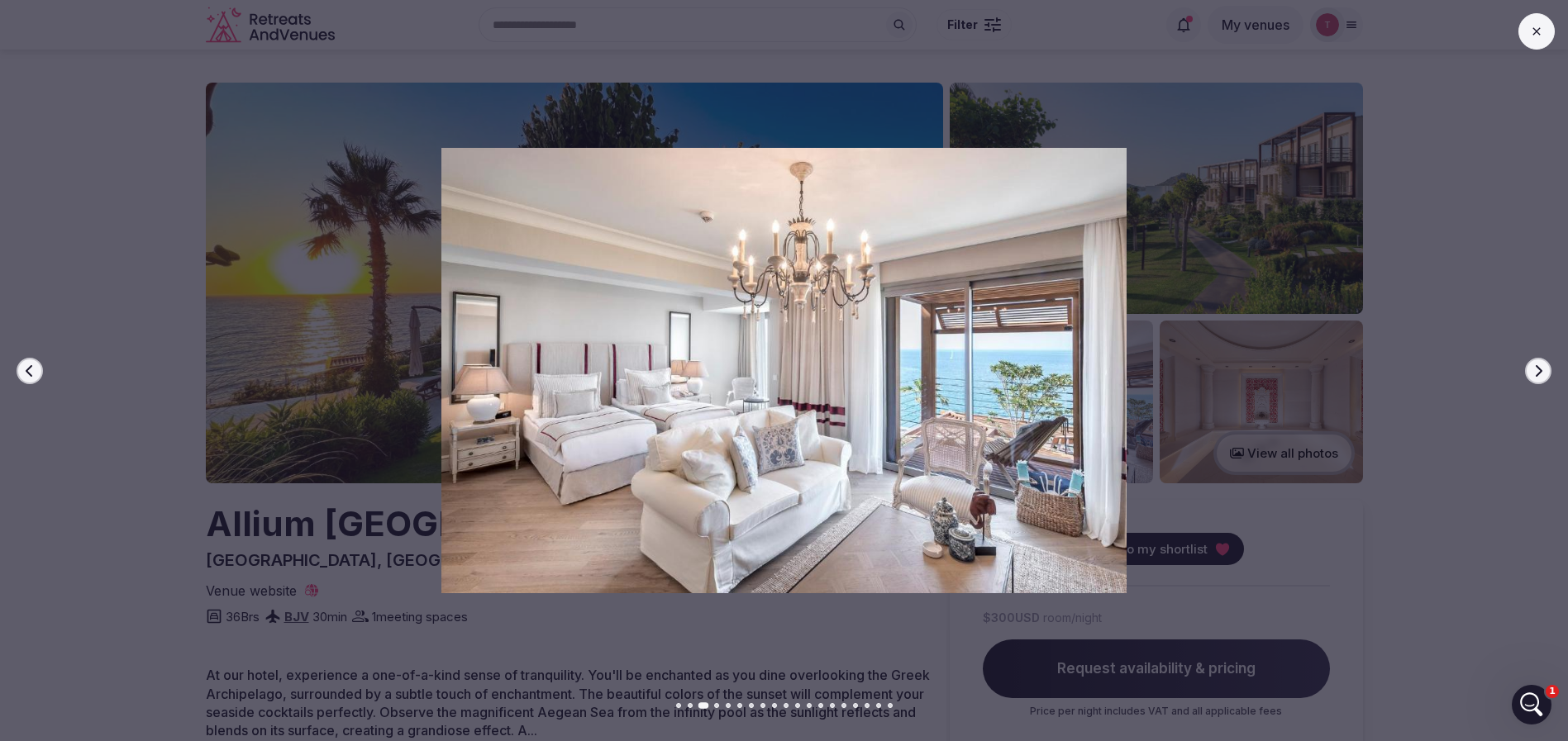
click at [1527, 374] on button "Next slide" at bounding box center [1537, 370] width 26 height 26
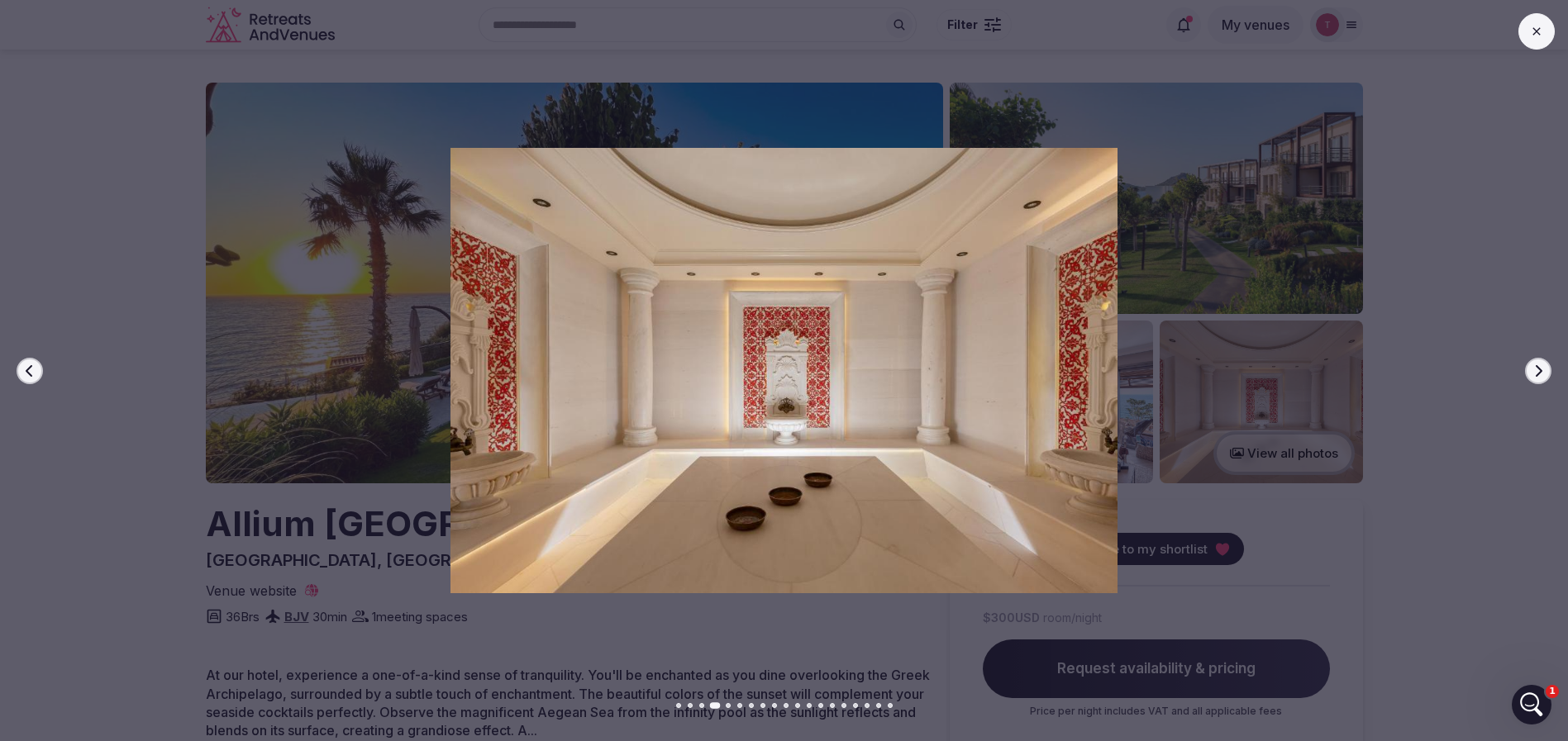
click at [1533, 372] on icon "button" at bounding box center [1538, 370] width 14 height 14
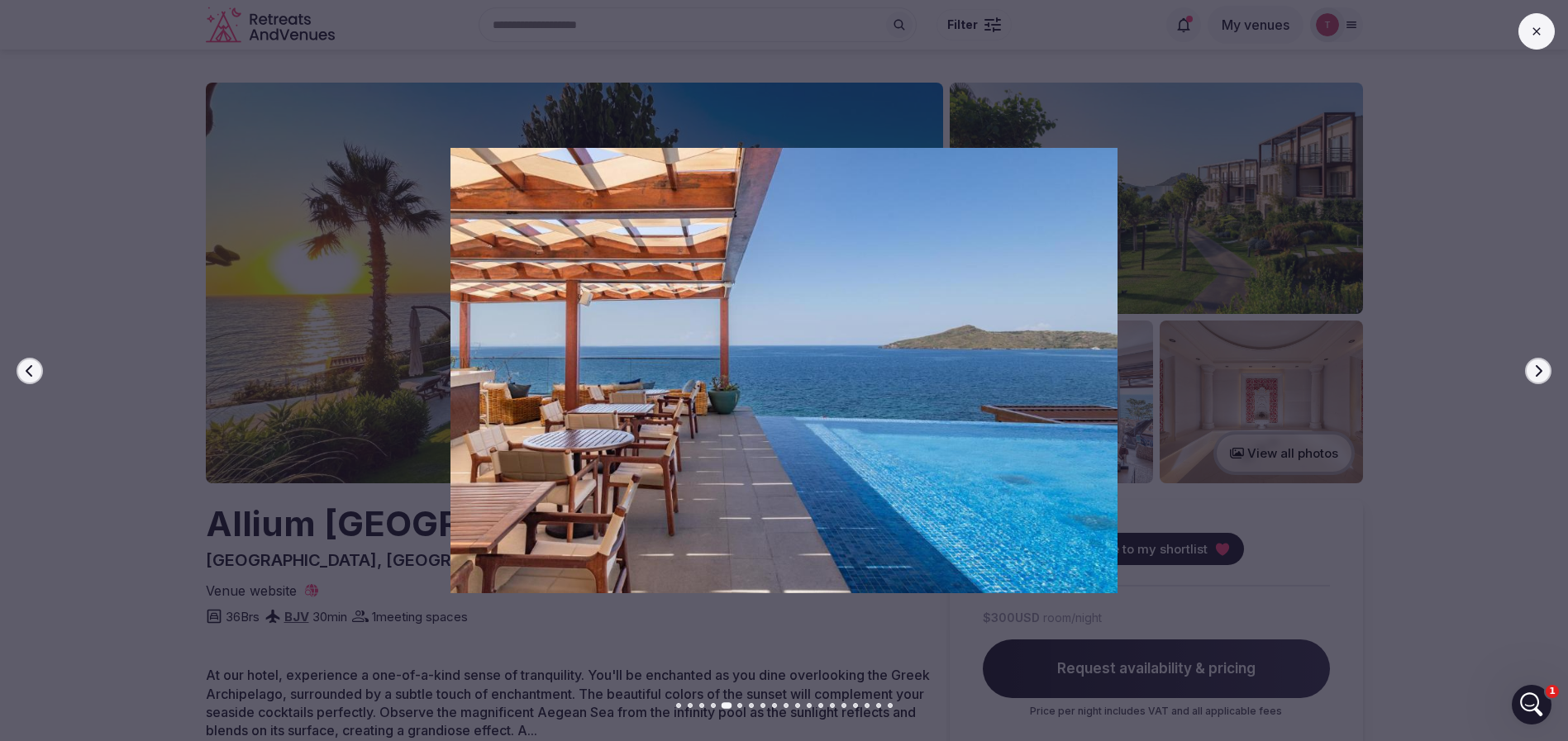
click at [1533, 372] on icon "button" at bounding box center [1538, 370] width 14 height 14
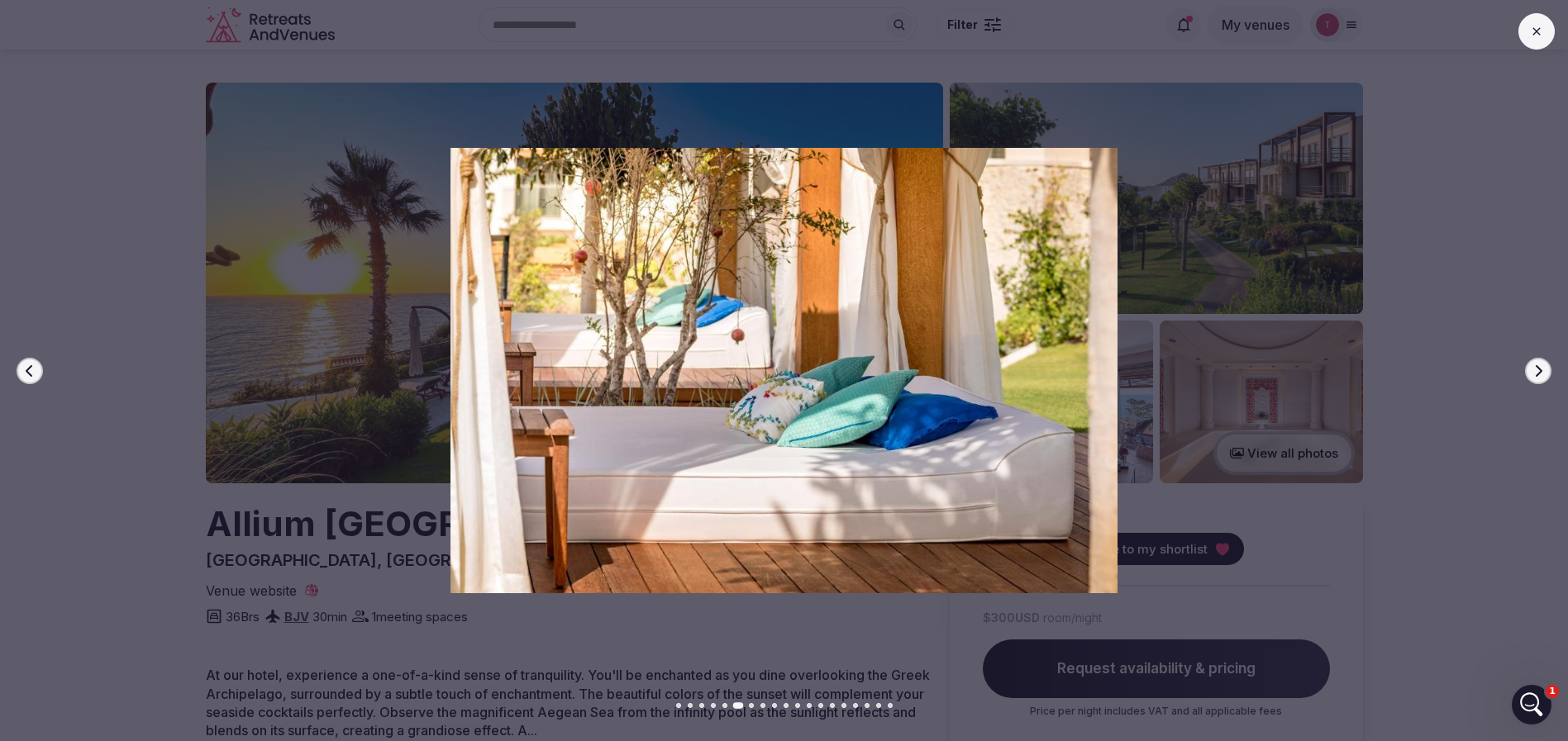
click at [1533, 372] on icon "button" at bounding box center [1538, 370] width 14 height 14
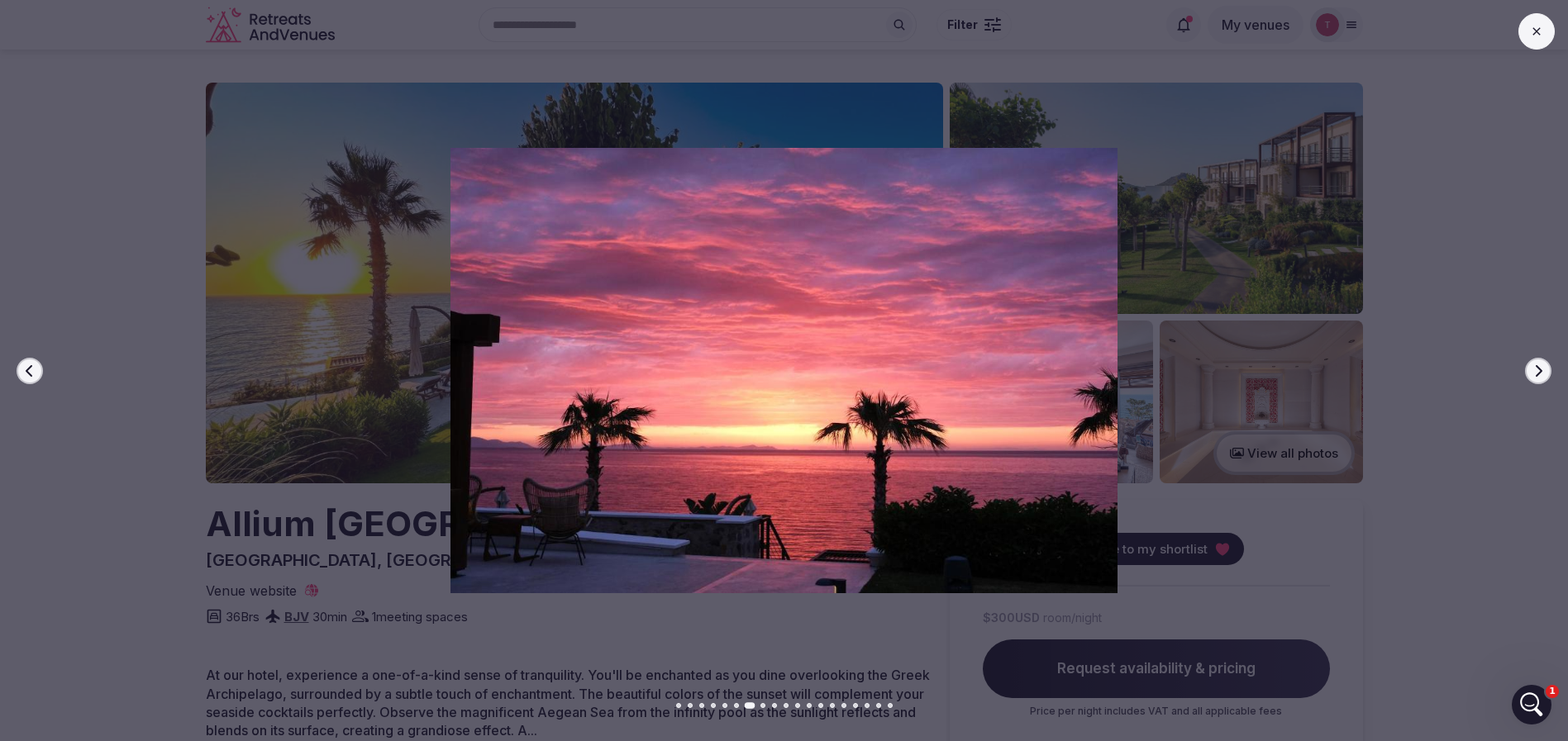
click at [1533, 372] on icon "button" at bounding box center [1538, 370] width 14 height 14
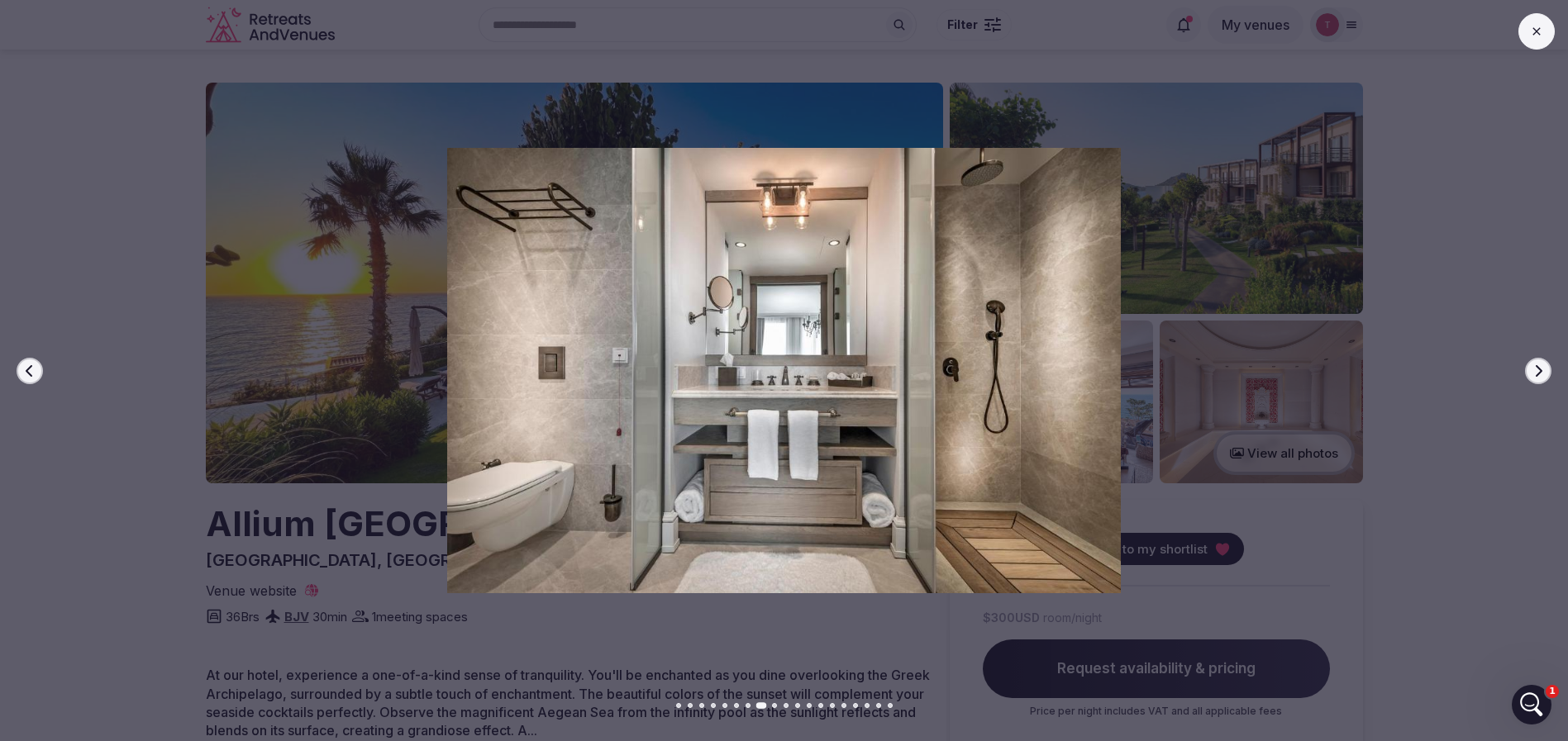
click at [1538, 372] on icon "button" at bounding box center [1538, 370] width 6 height 12
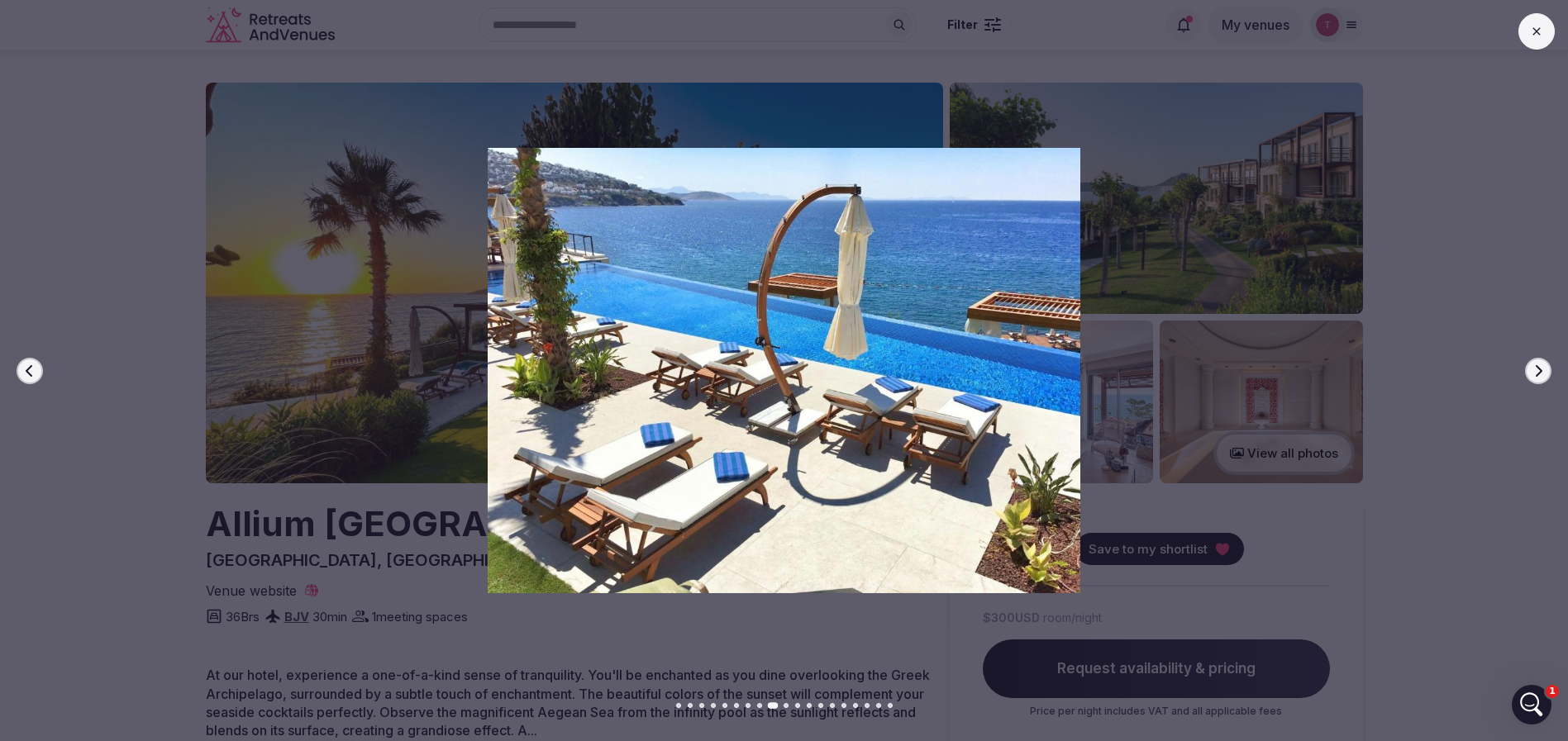
click at [1538, 372] on icon "button" at bounding box center [1538, 370] width 6 height 12
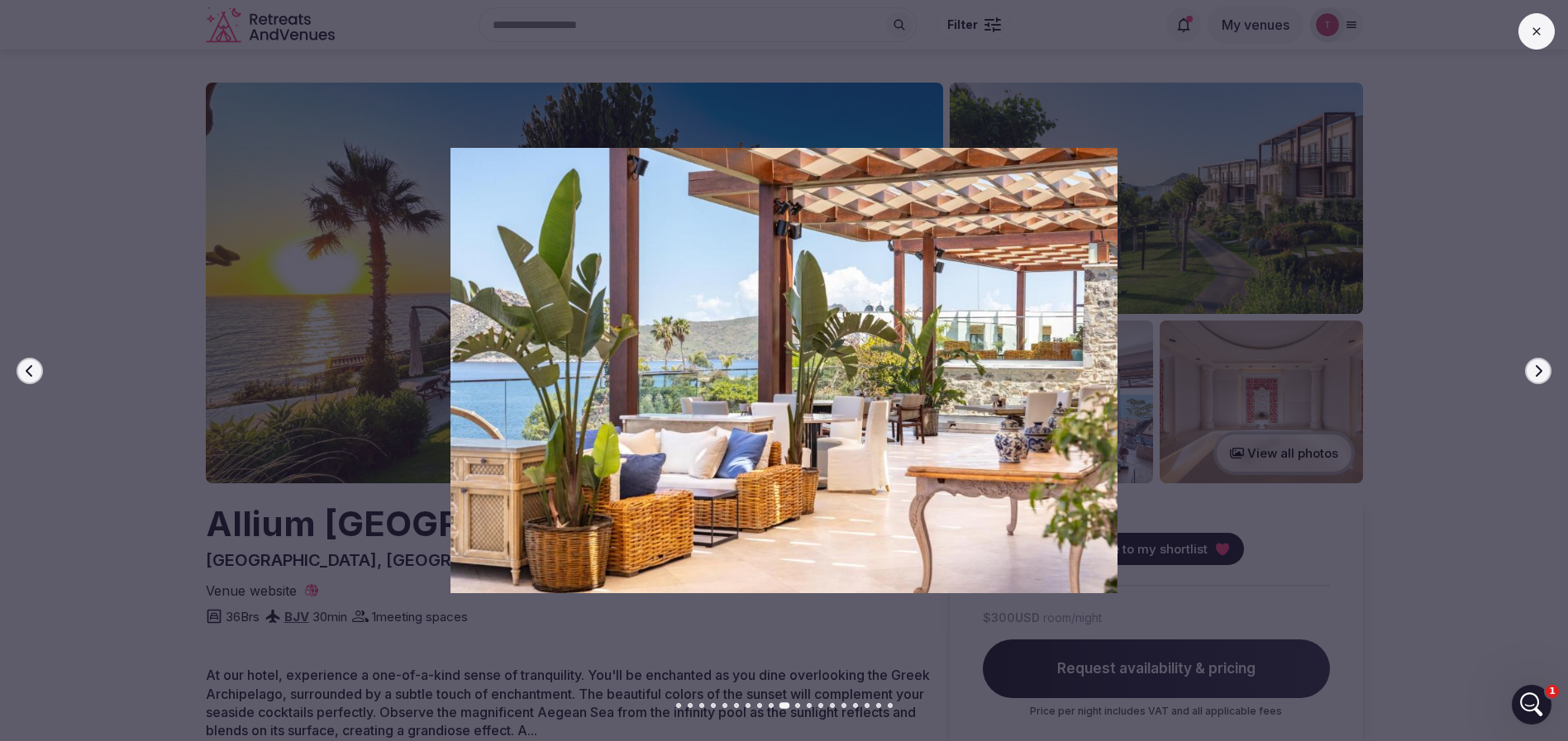
click at [1538, 372] on icon "button" at bounding box center [1538, 370] width 6 height 12
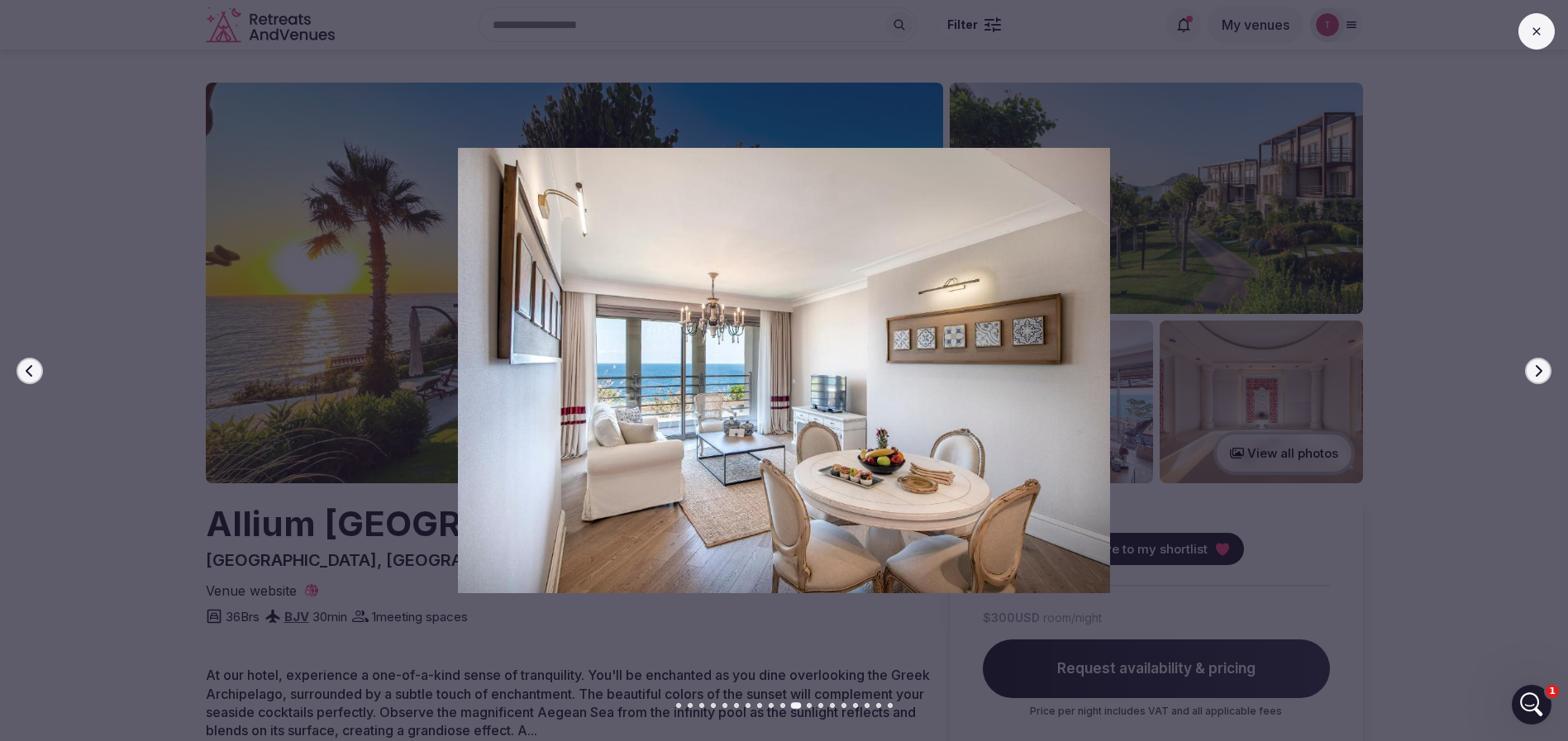
click at [1541, 372] on icon "button" at bounding box center [1538, 370] width 14 height 14
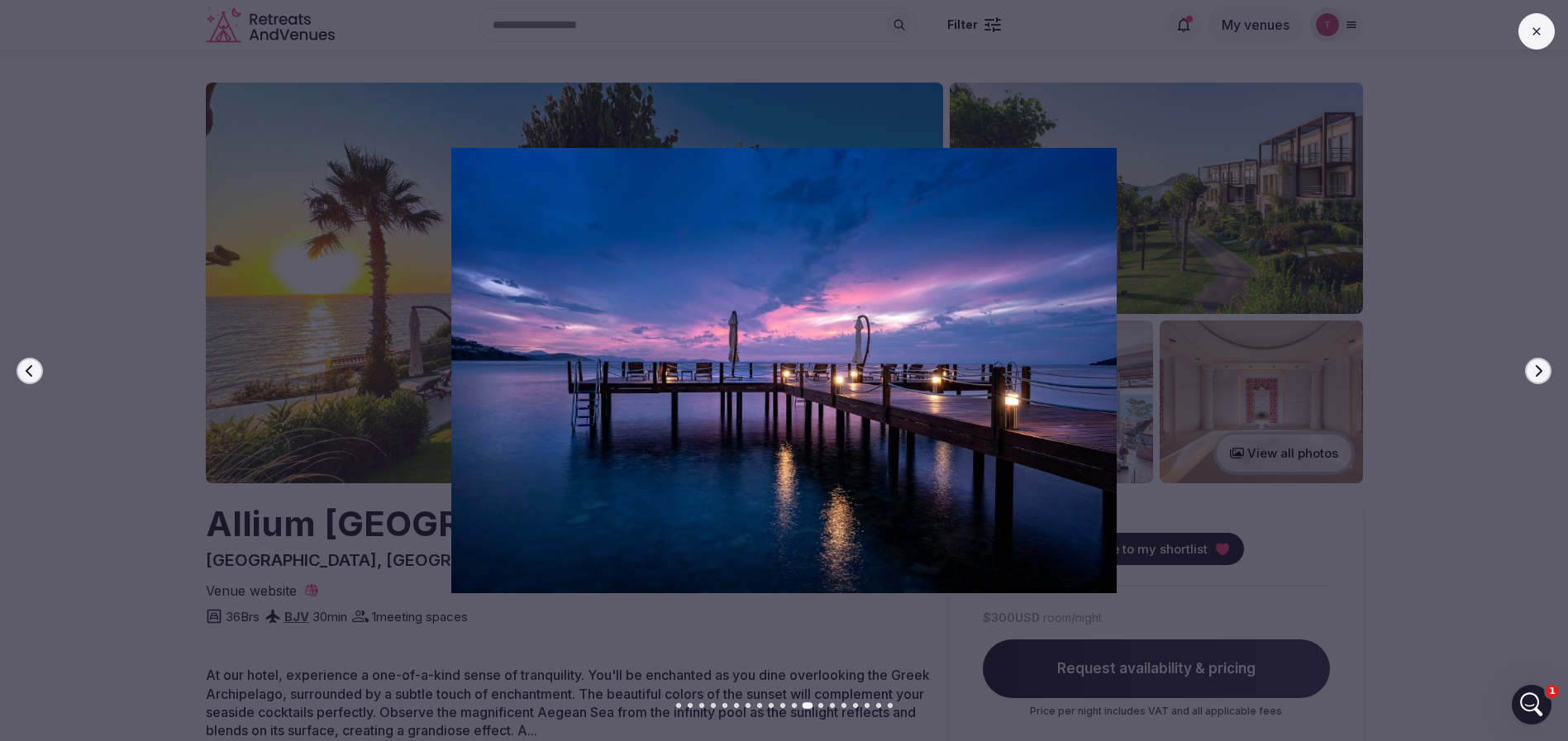
click at [1541, 372] on icon "button" at bounding box center [1538, 370] width 14 height 14
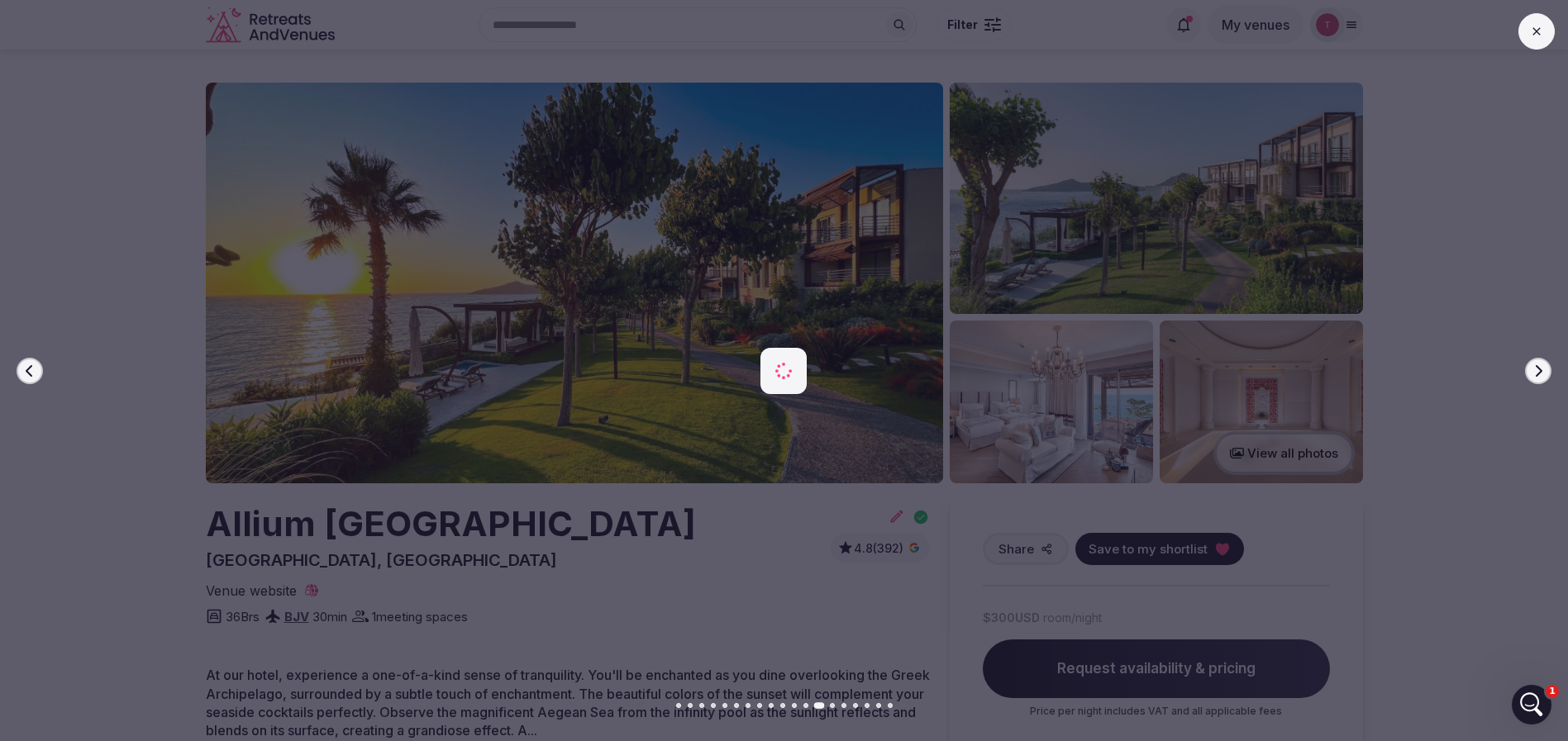
click at [1541, 372] on icon "button" at bounding box center [1538, 370] width 14 height 14
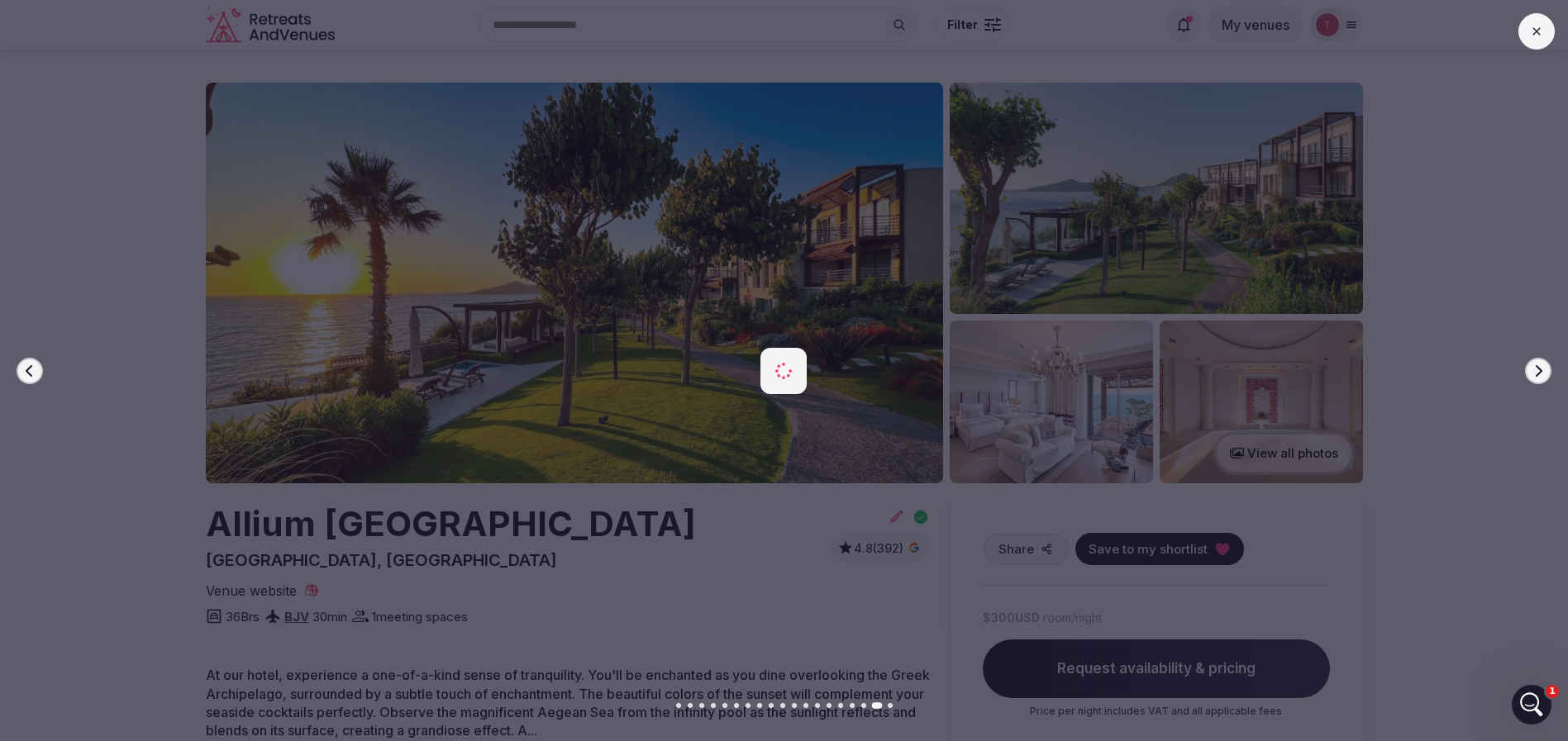
click at [1541, 372] on icon "button" at bounding box center [1538, 370] width 14 height 14
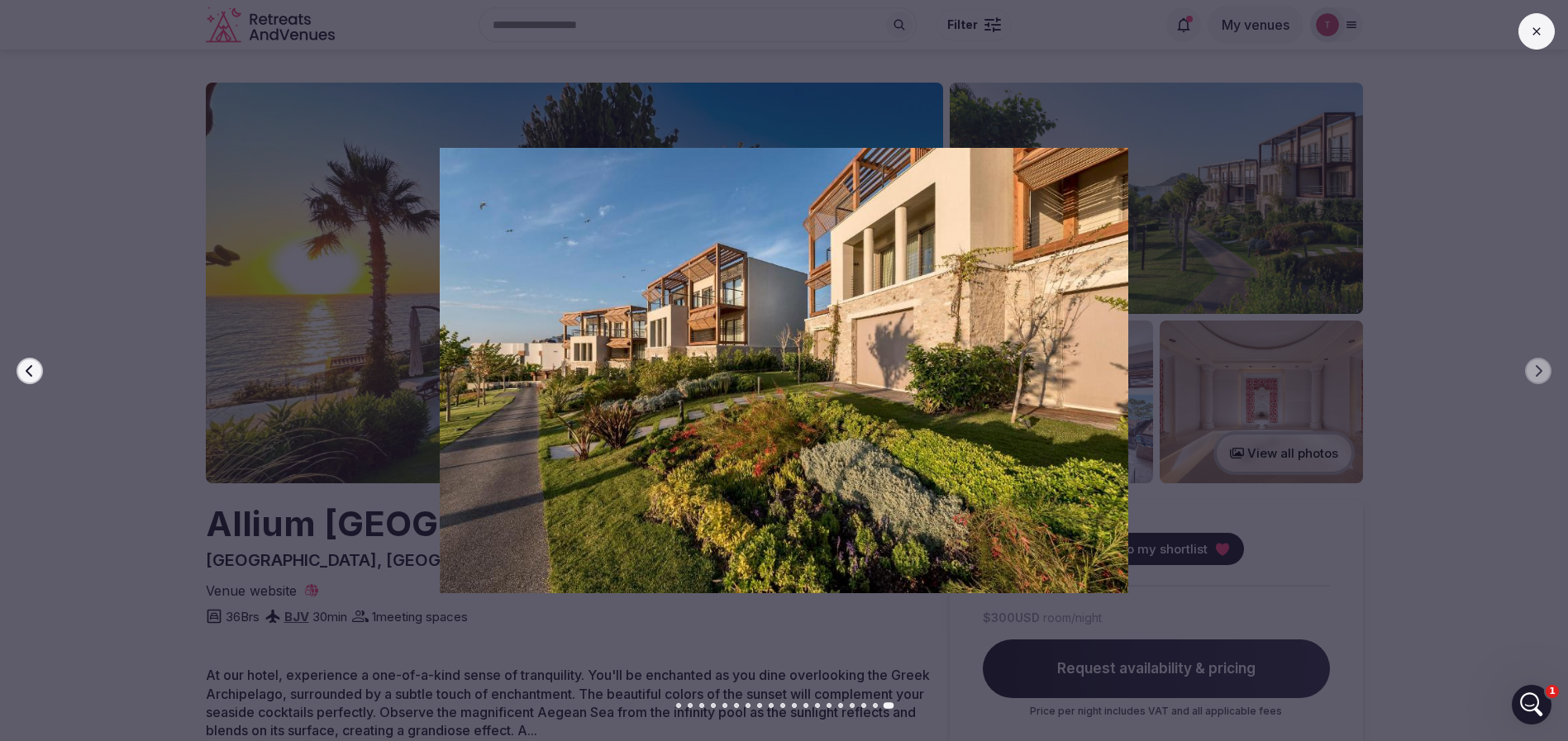
click at [34, 372] on icon "button" at bounding box center [30, 370] width 14 height 14
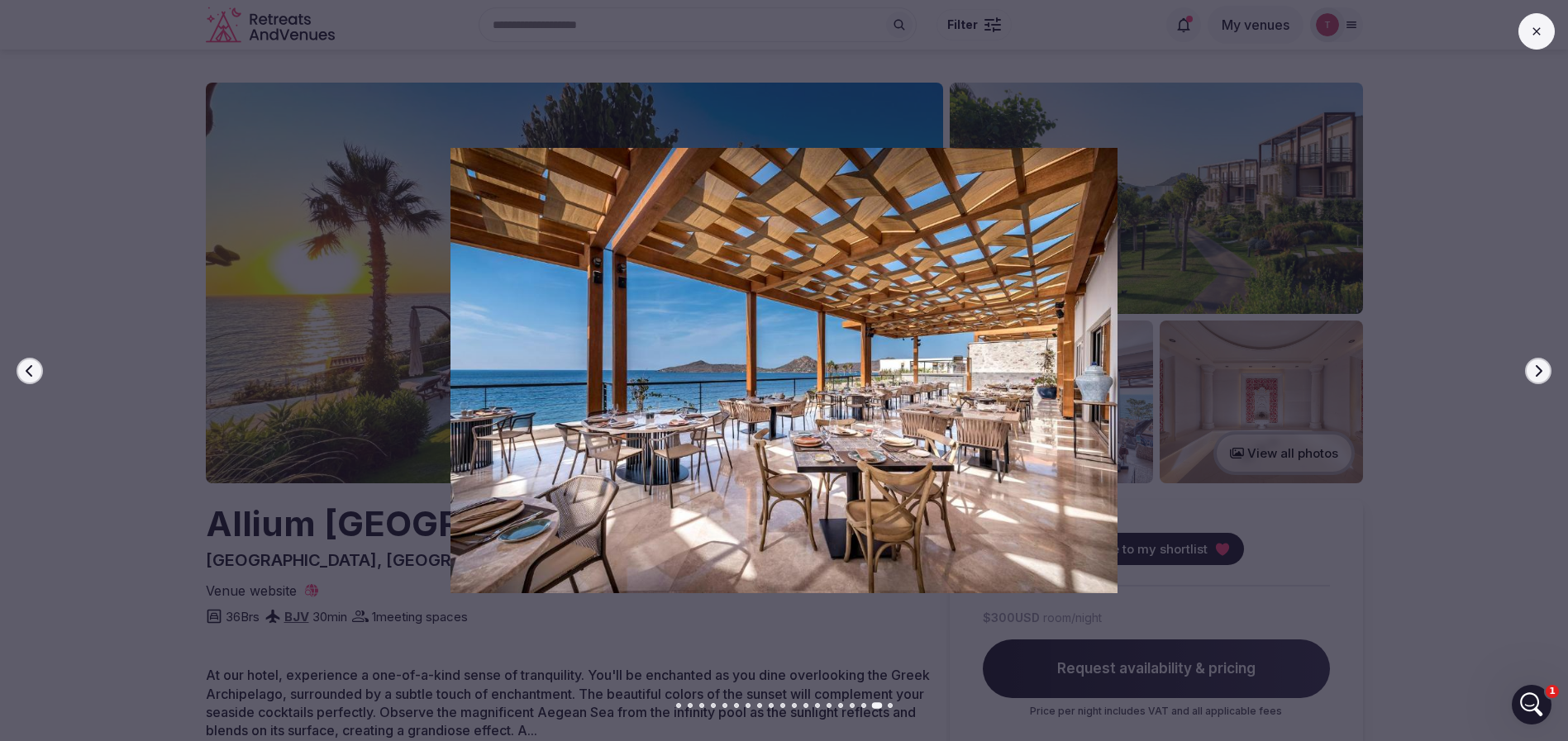
click at [1544, 365] on icon "button" at bounding box center [1538, 370] width 14 height 14
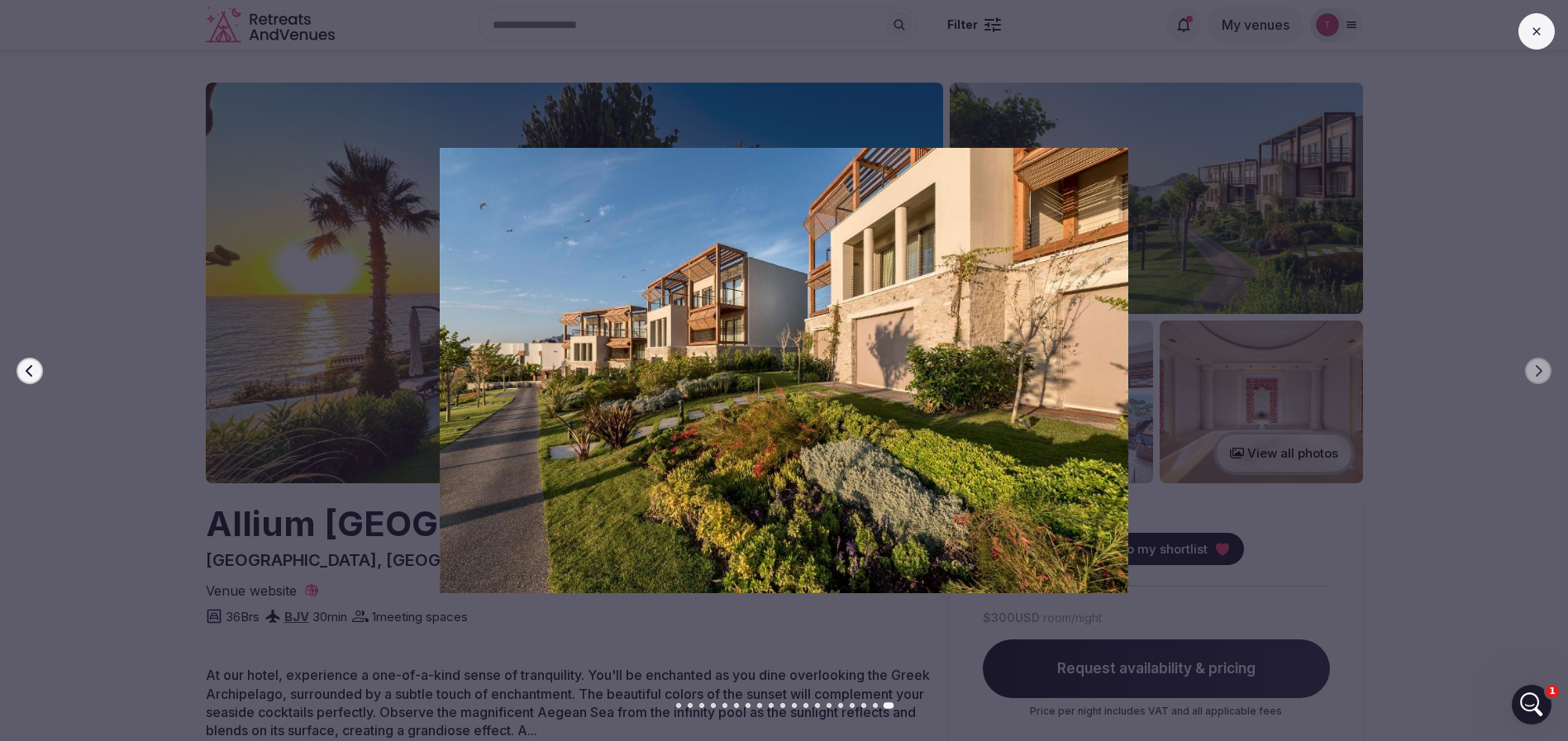
click at [19, 370] on button "Previous slide" at bounding box center [29, 370] width 26 height 26
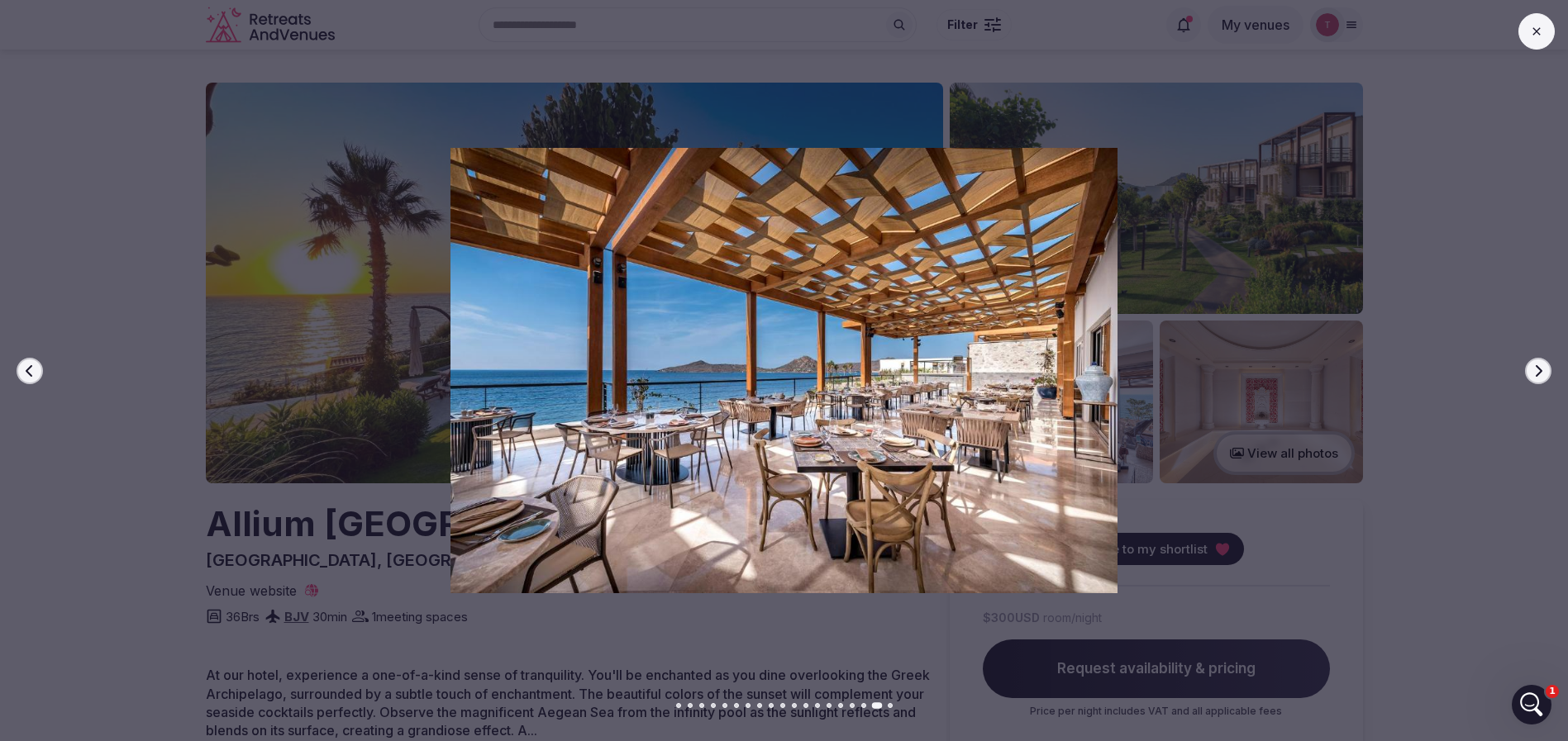
click at [21, 371] on button "Previous slide" at bounding box center [29, 370] width 26 height 26
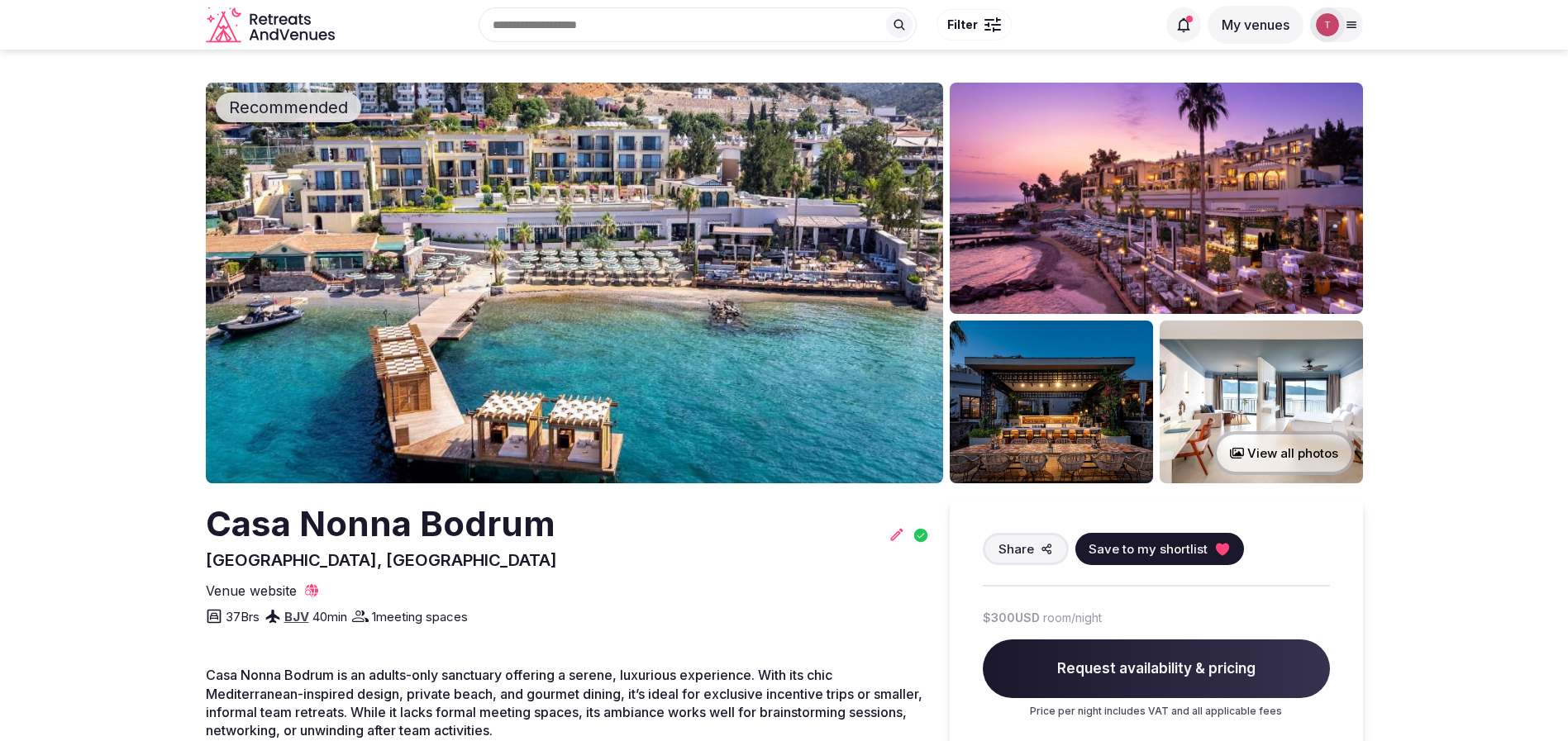
click at [569, 261] on img at bounding box center [574, 283] width 737 height 400
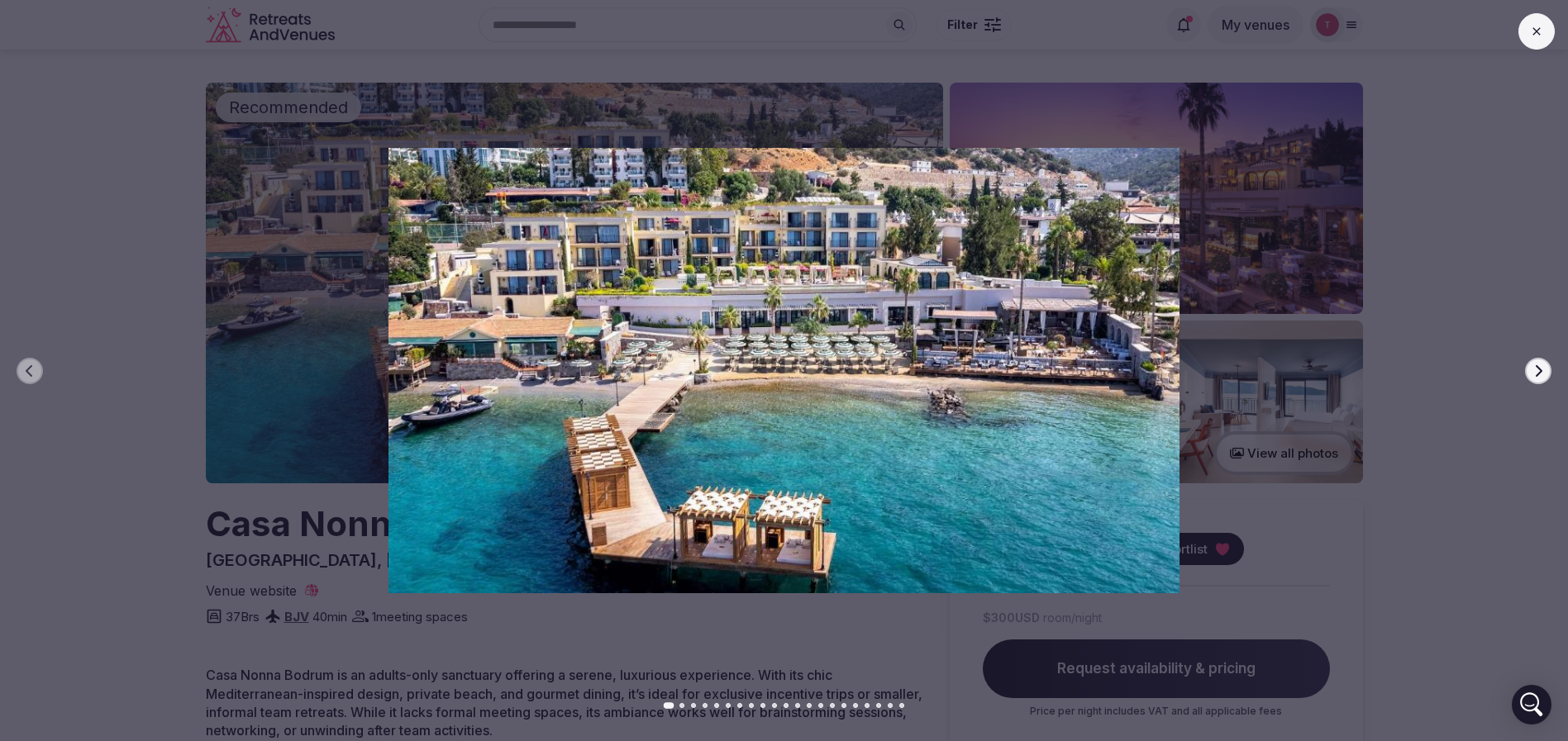
click at [1545, 366] on button "Next slide" at bounding box center [1537, 370] width 26 height 26
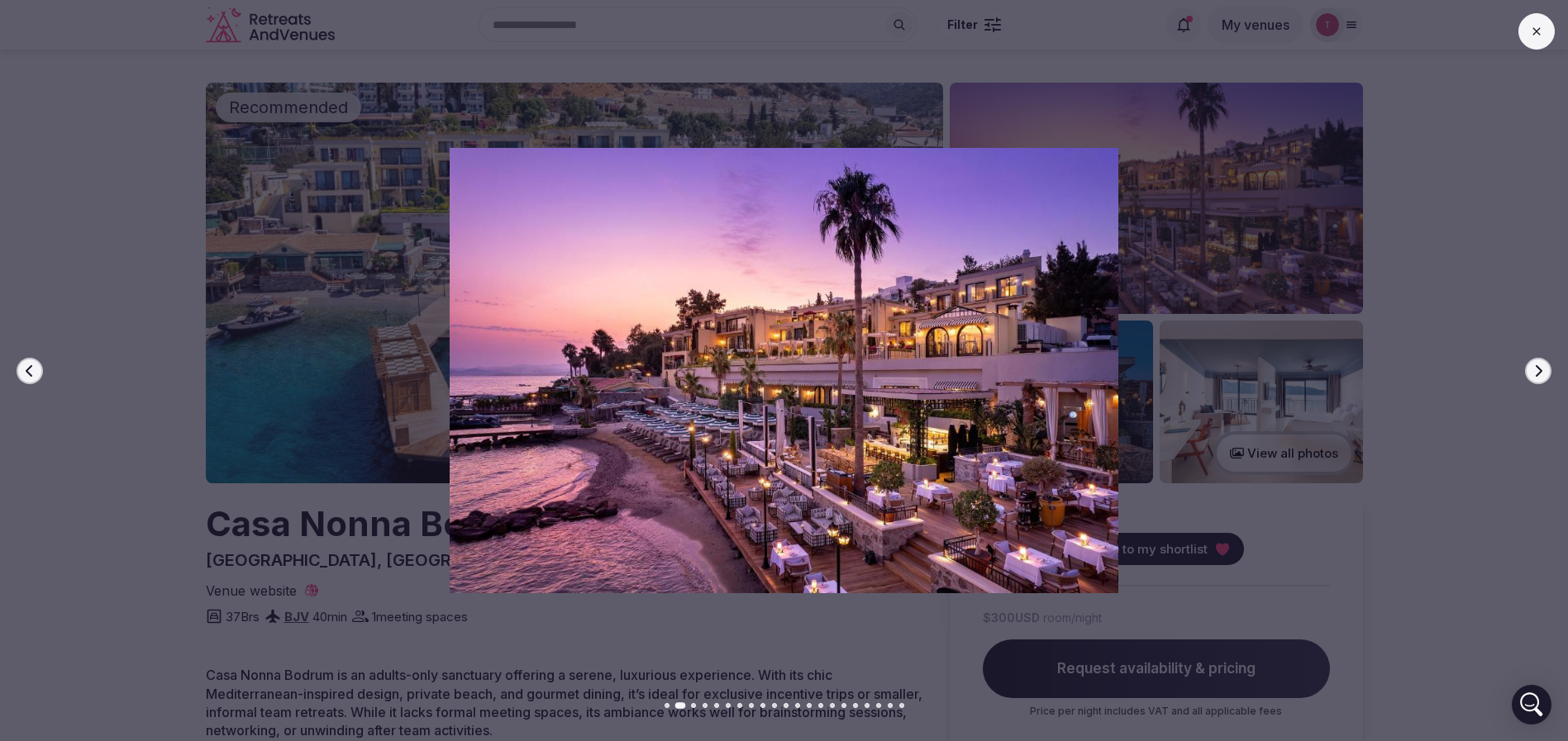
click at [1545, 366] on button "Next slide" at bounding box center [1537, 370] width 26 height 26
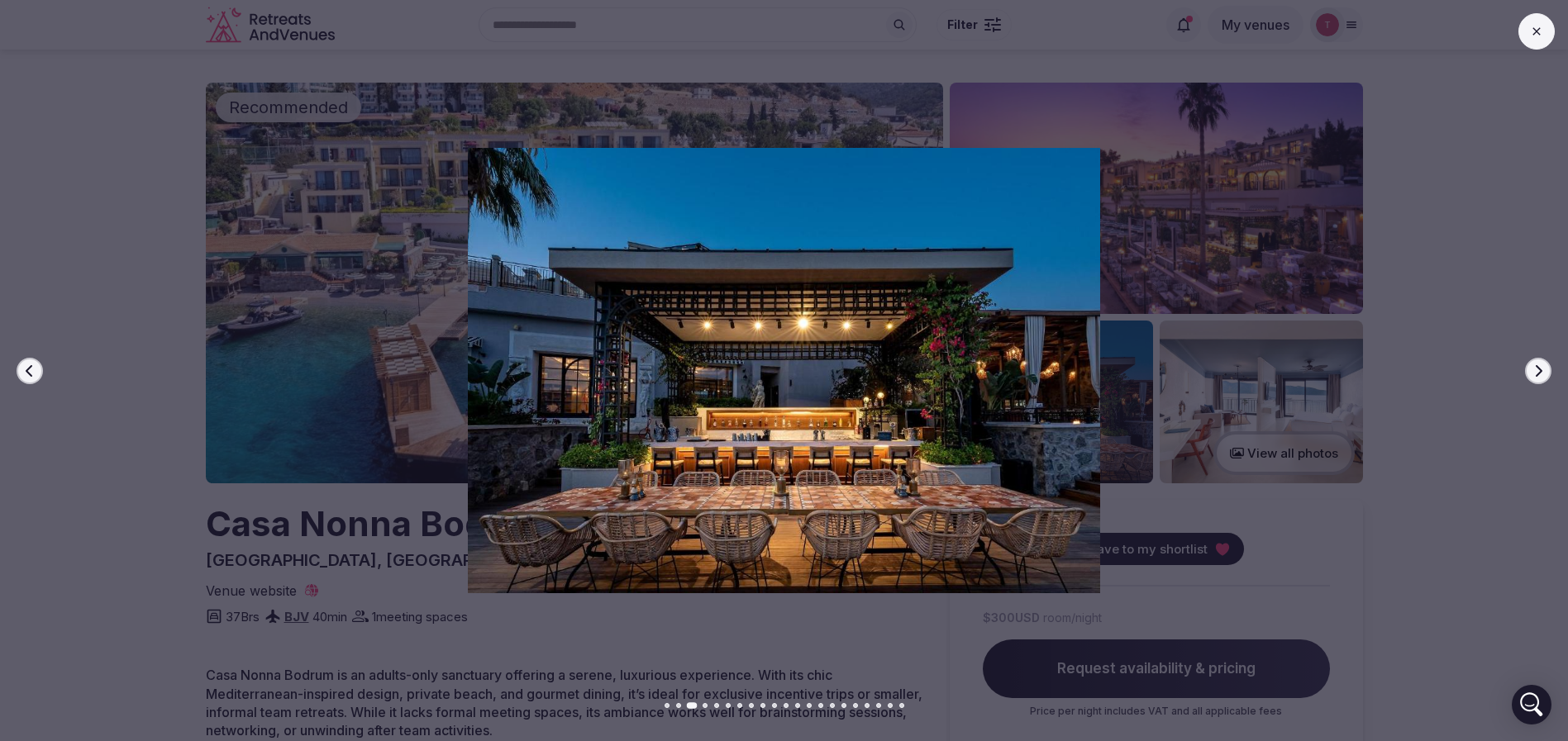
click at [1545, 366] on button "Next slide" at bounding box center [1537, 370] width 26 height 26
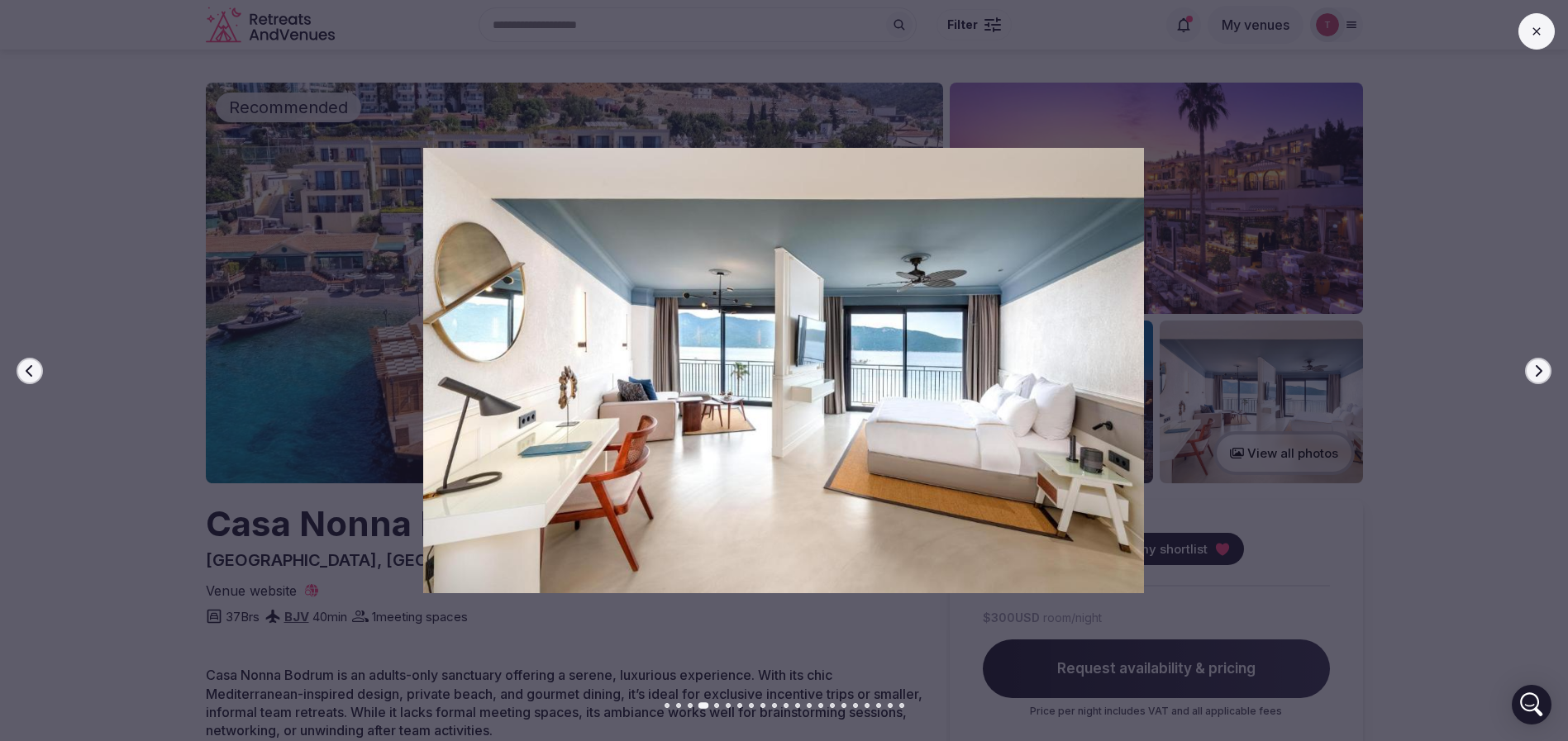
click at [1536, 370] on icon "button" at bounding box center [1538, 370] width 14 height 14
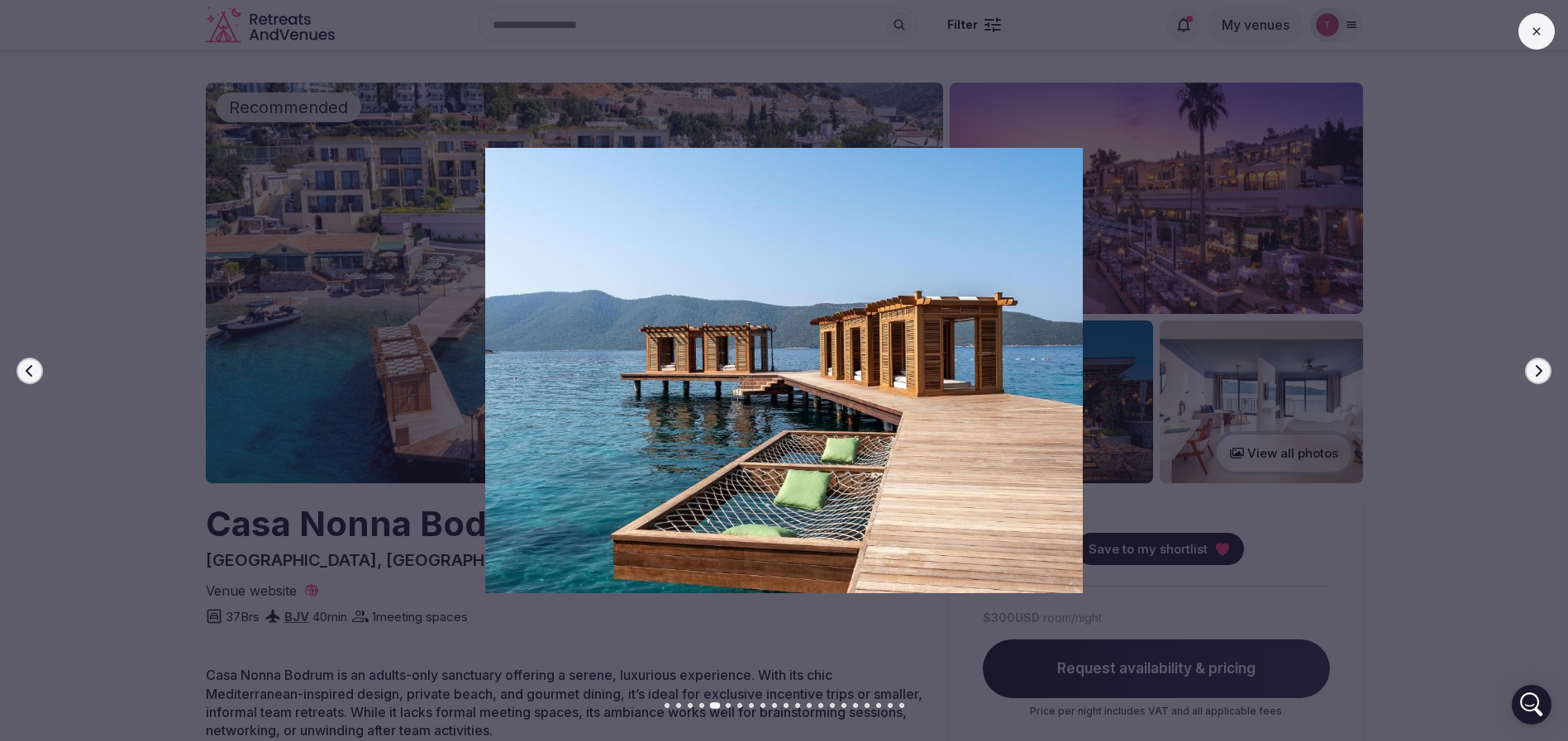
click at [1536, 370] on icon "button" at bounding box center [1538, 370] width 14 height 14
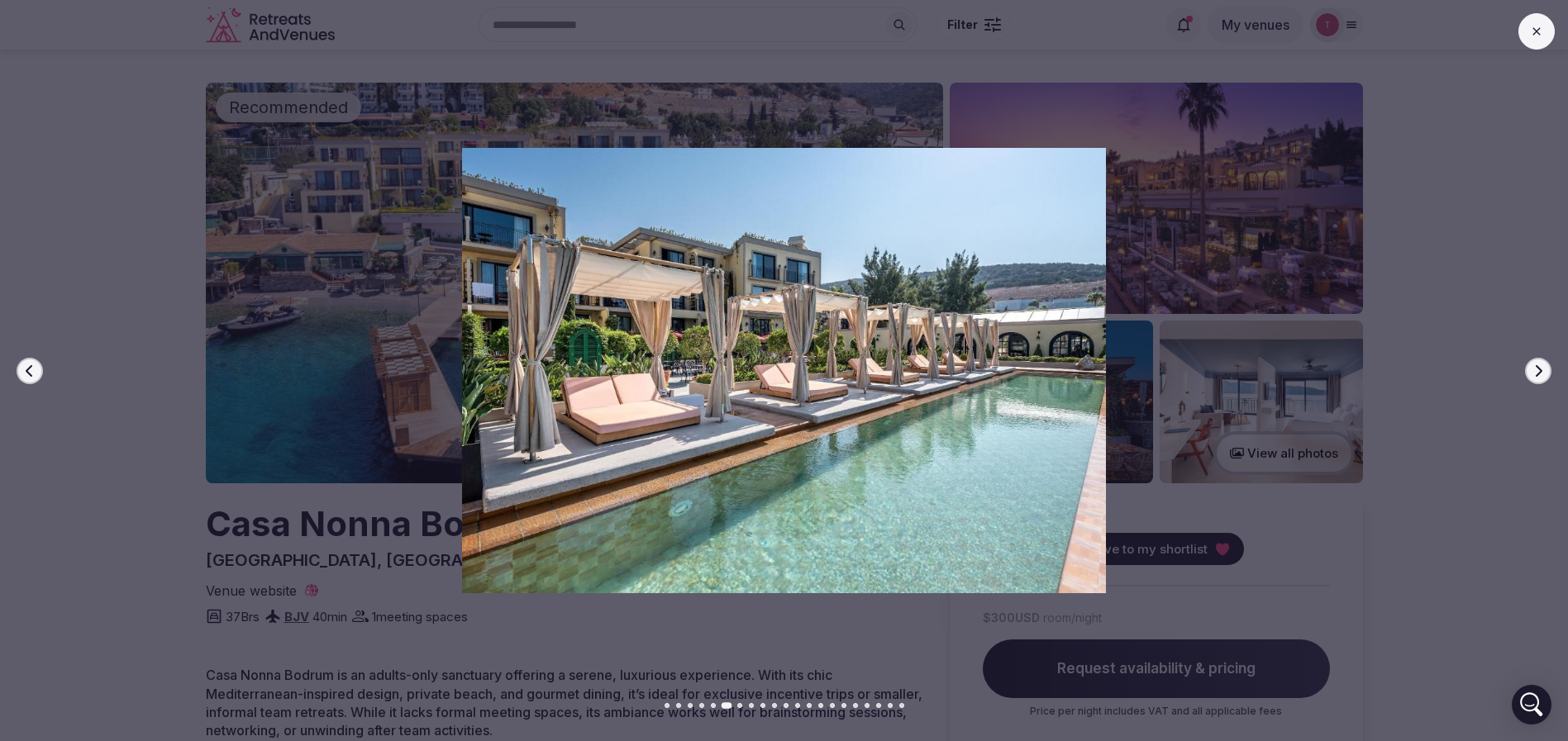
click at [1536, 370] on icon "button" at bounding box center [1538, 370] width 14 height 14
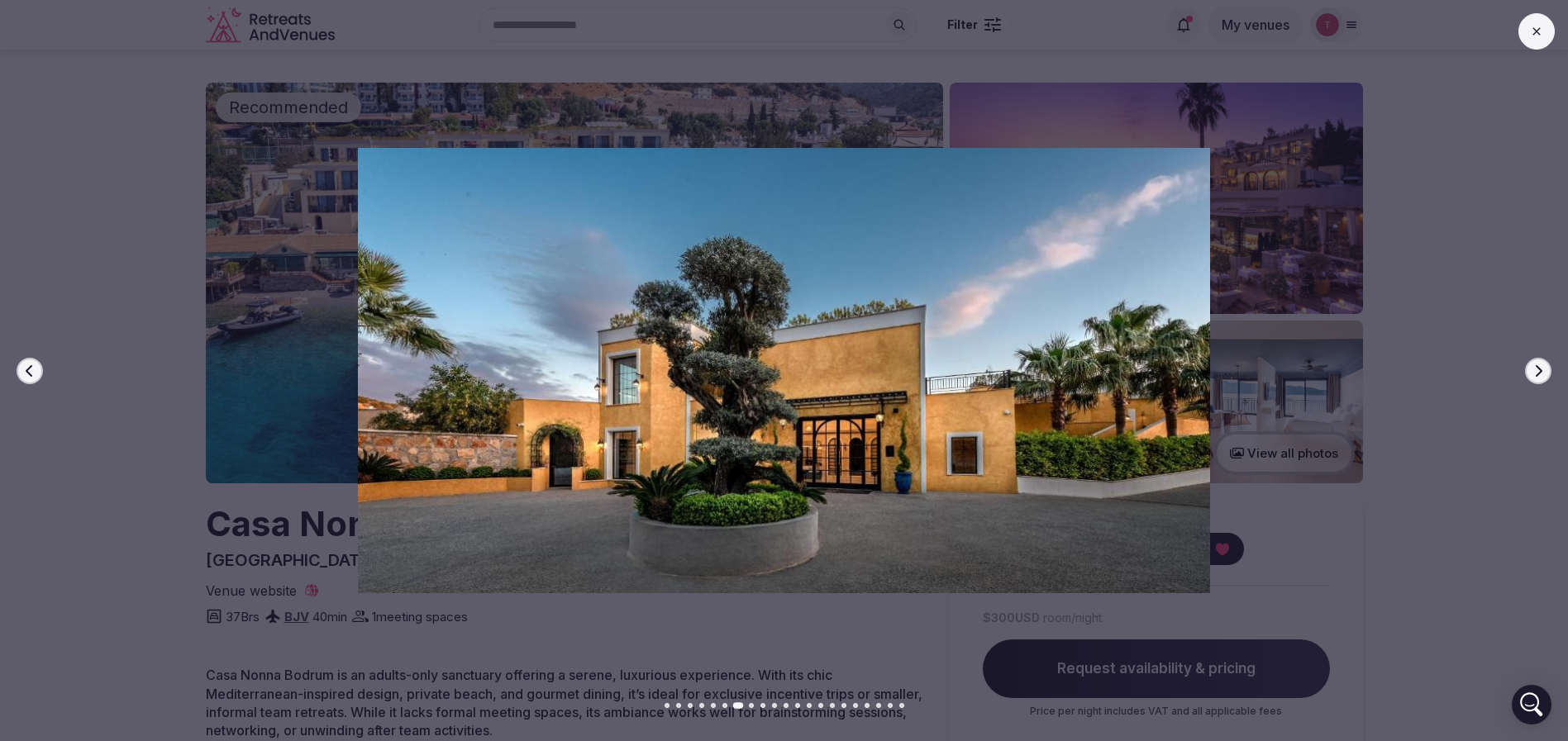
click at [1536, 370] on icon "button" at bounding box center [1538, 370] width 14 height 14
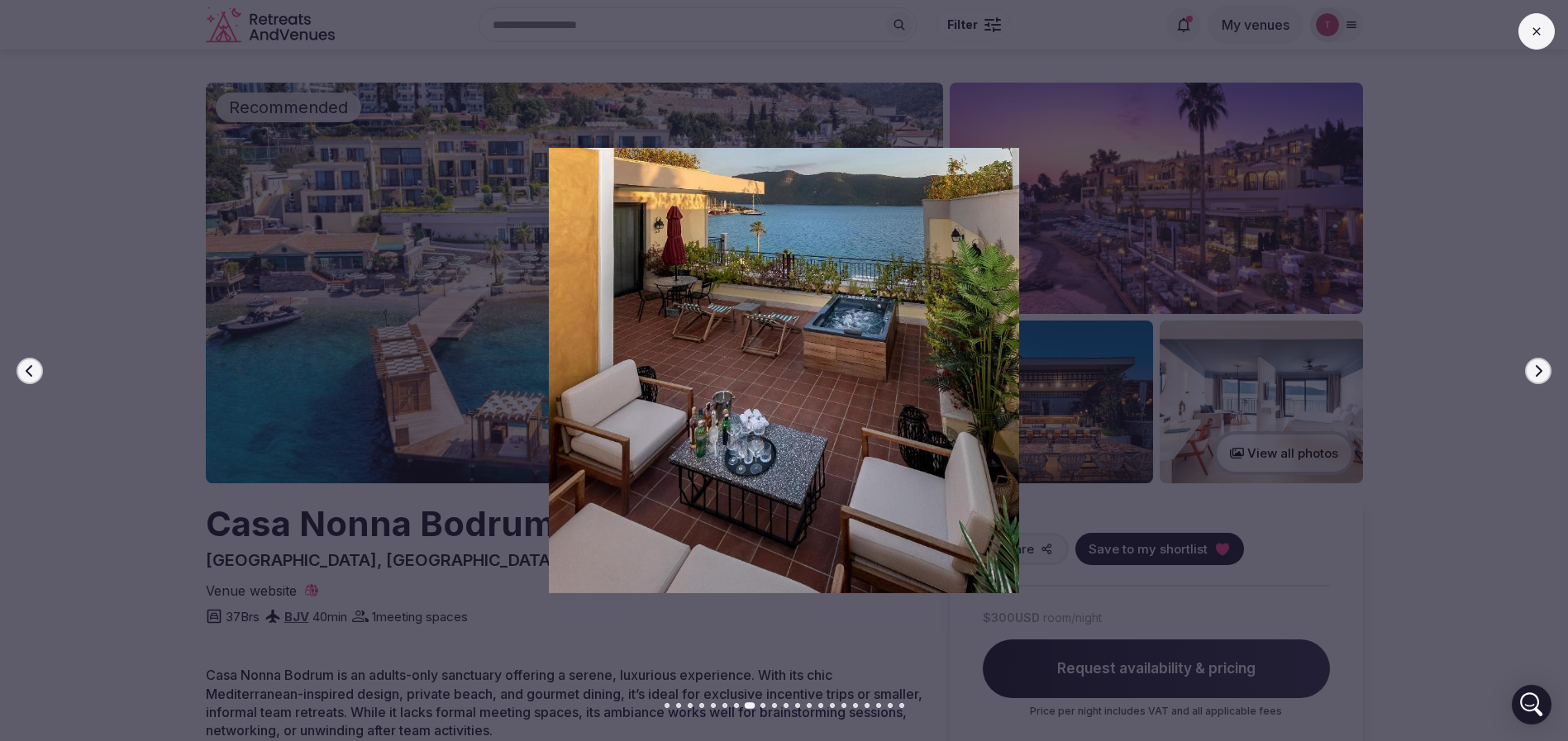
click at [1536, 370] on icon "button" at bounding box center [1538, 370] width 14 height 14
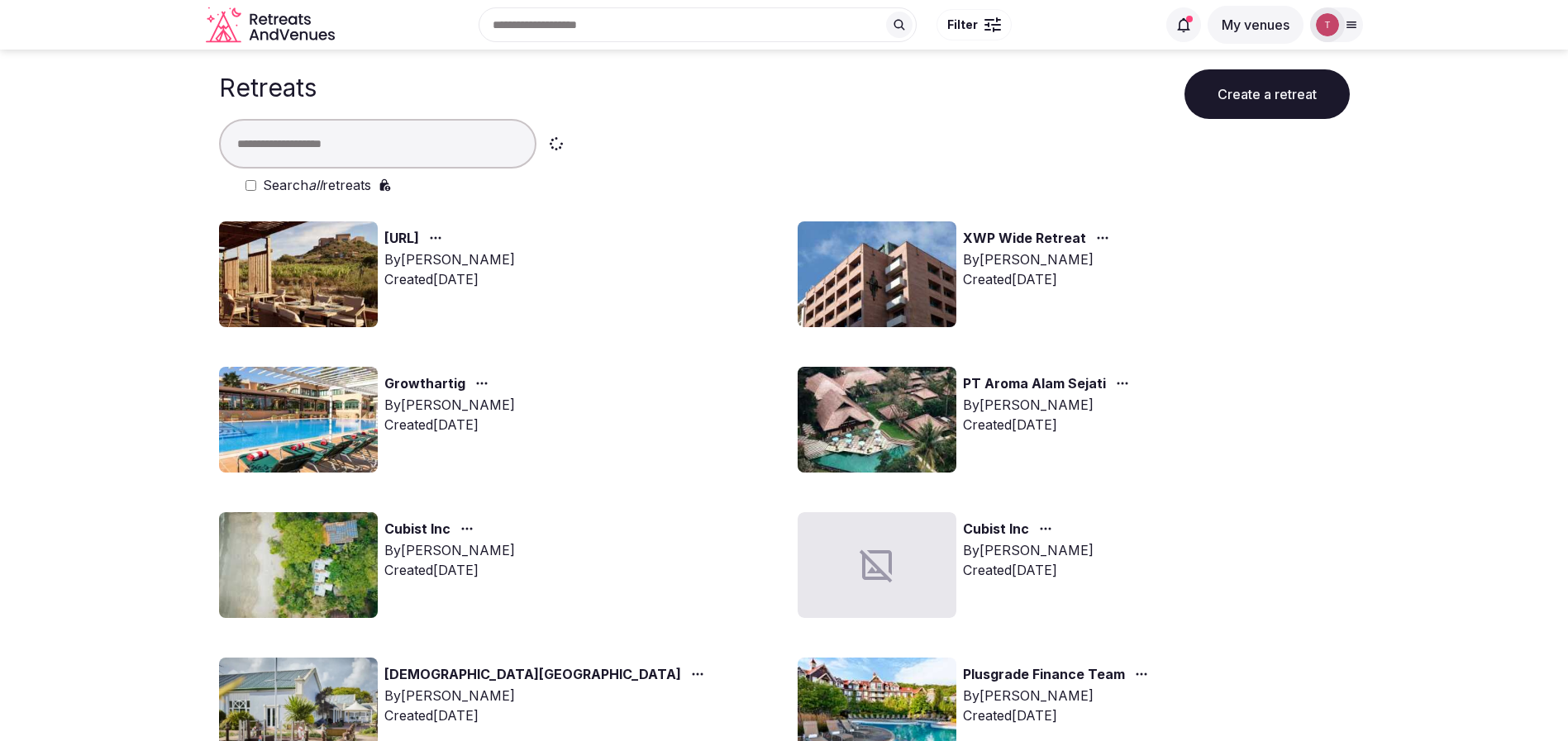
click at [431, 146] on input "text" at bounding box center [378, 143] width 317 height 50
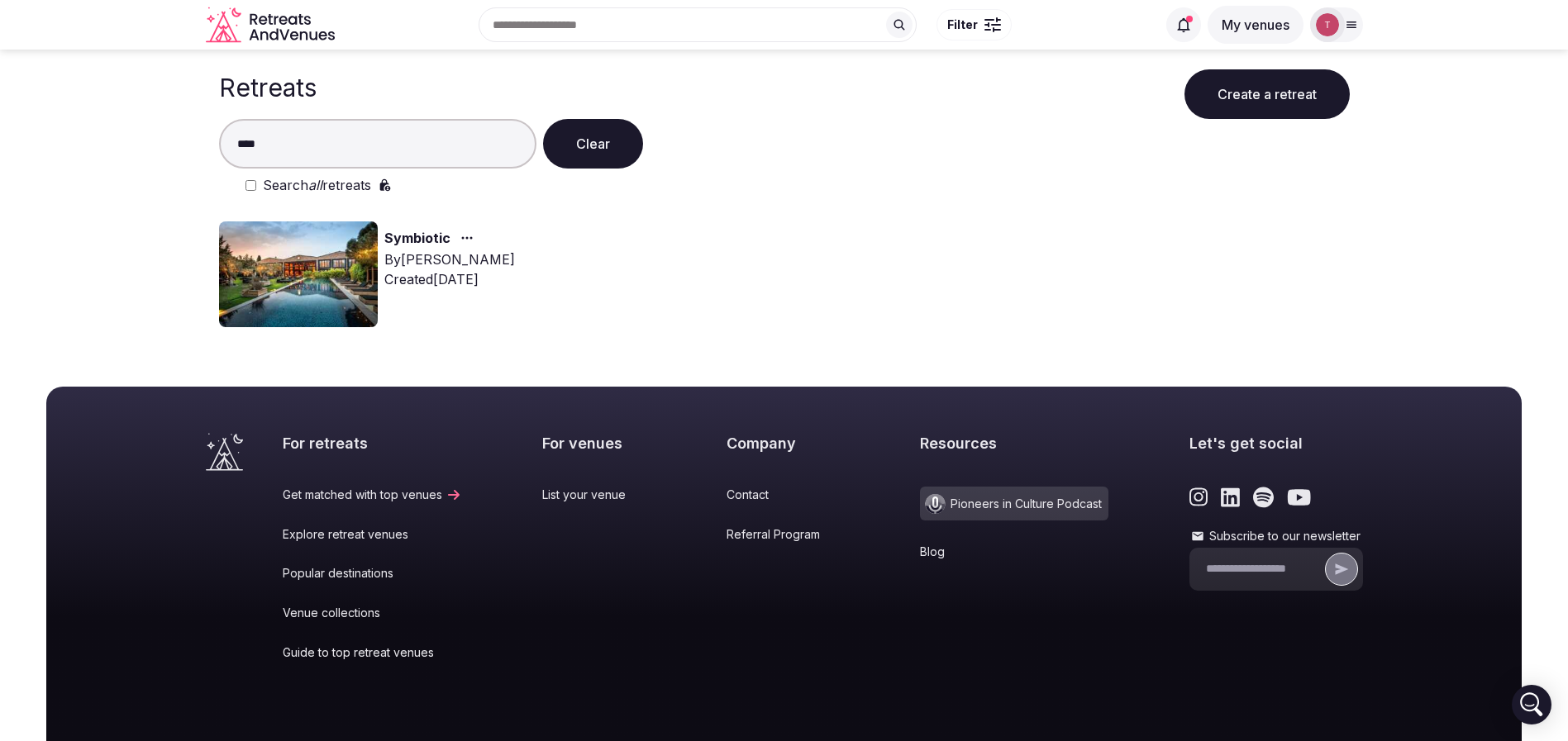
type input "****"
click at [276, 260] on img at bounding box center [298, 274] width 159 height 106
click at [444, 239] on link "Symbiotic" at bounding box center [417, 239] width 66 height 22
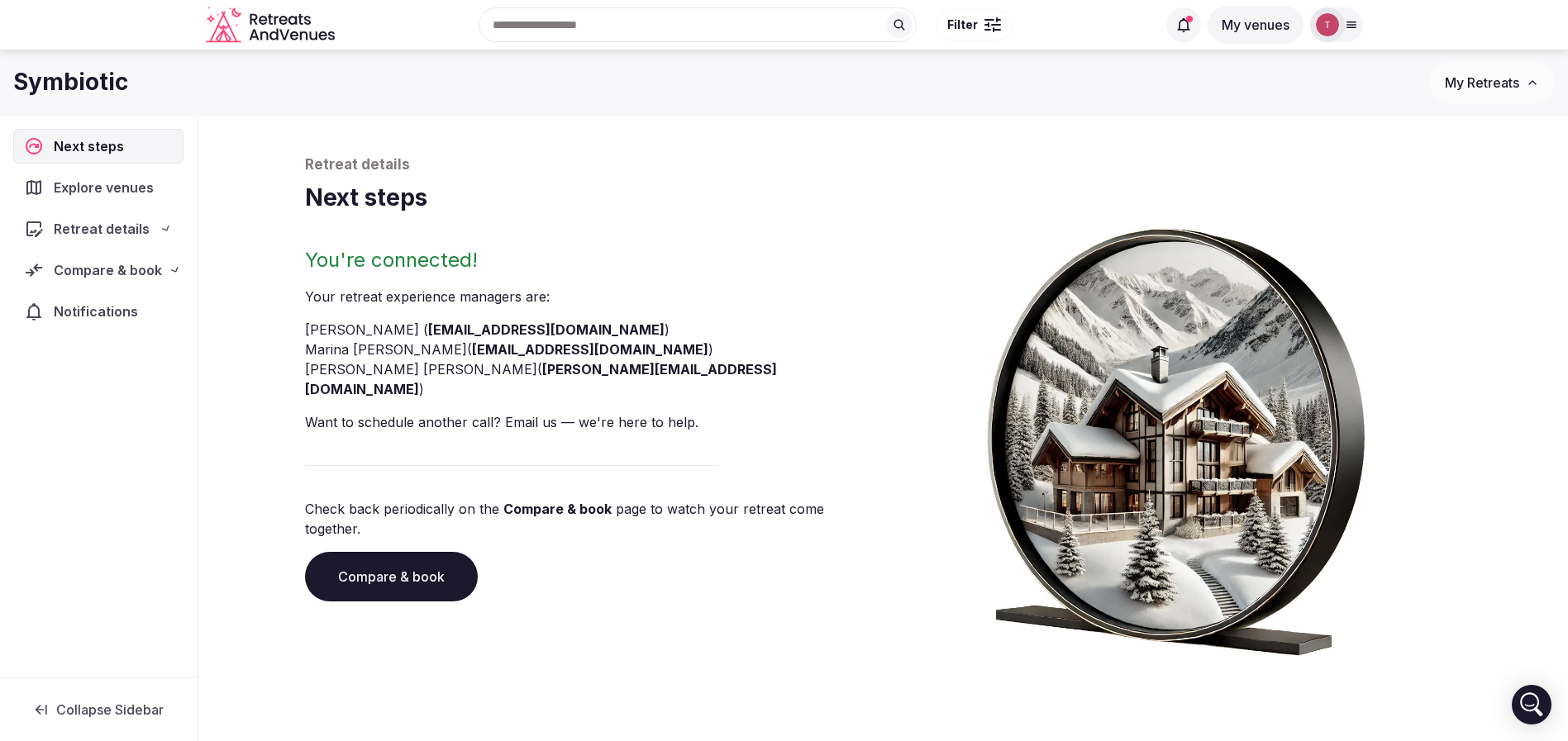
click at [421, 244] on div "Retreat details Next steps You're connected! Your retreat experience manager s …" at bounding box center [883, 405] width 1157 height 501
click at [409, 552] on link "Compare & book" at bounding box center [391, 576] width 173 height 50
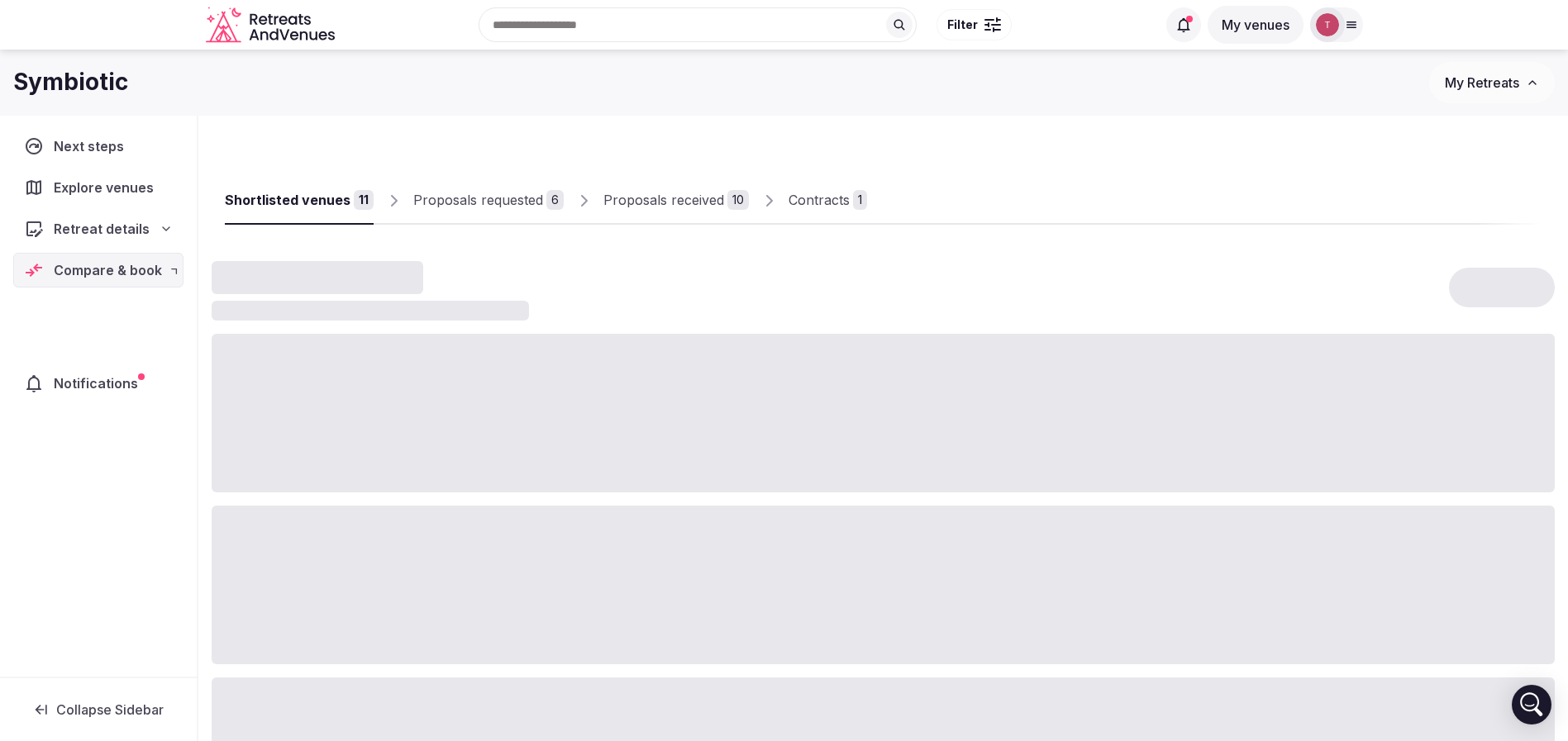
click at [409, 544] on div at bounding box center [883, 584] width 1343 height 159
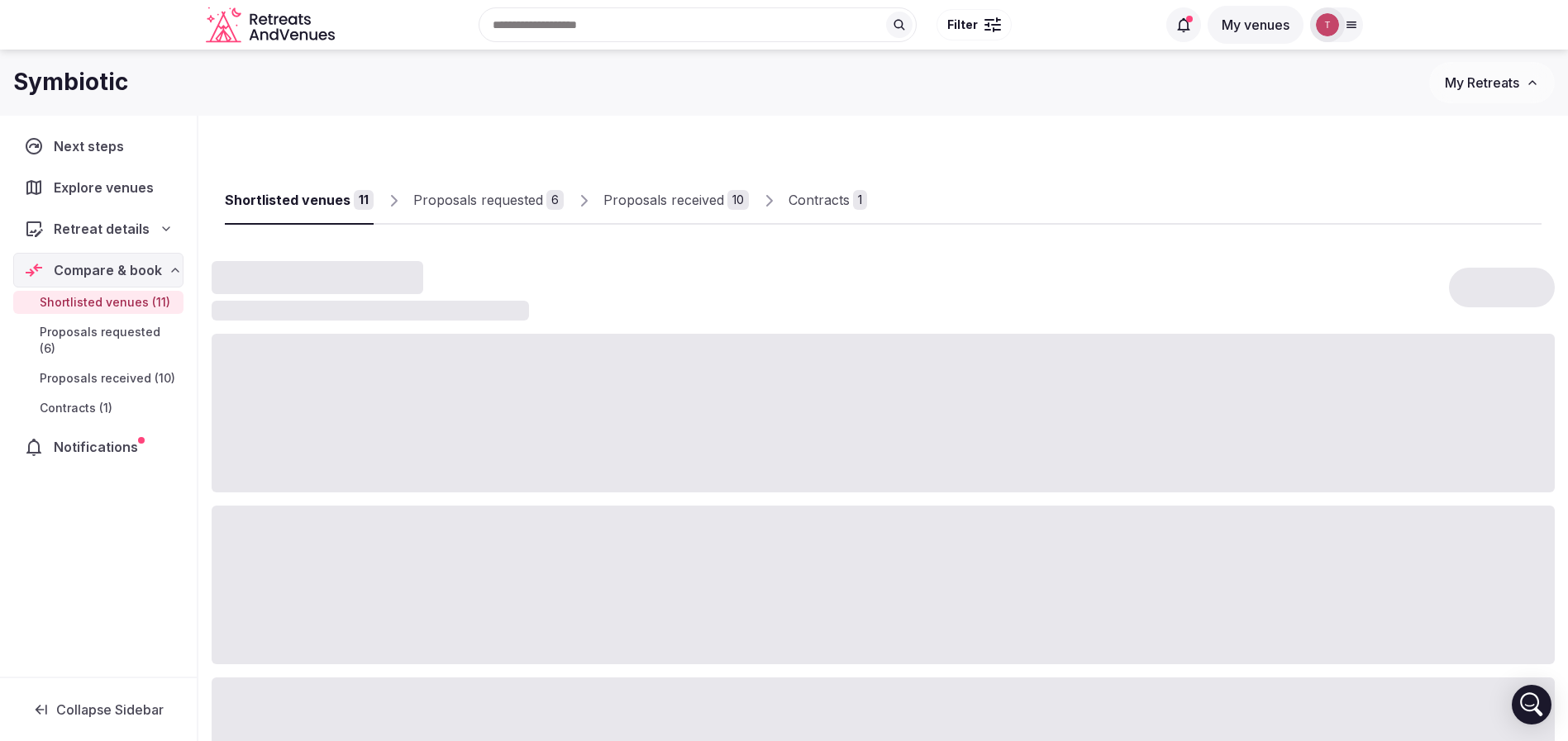
click at [727, 197] on div "10" at bounding box center [738, 200] width 22 height 20
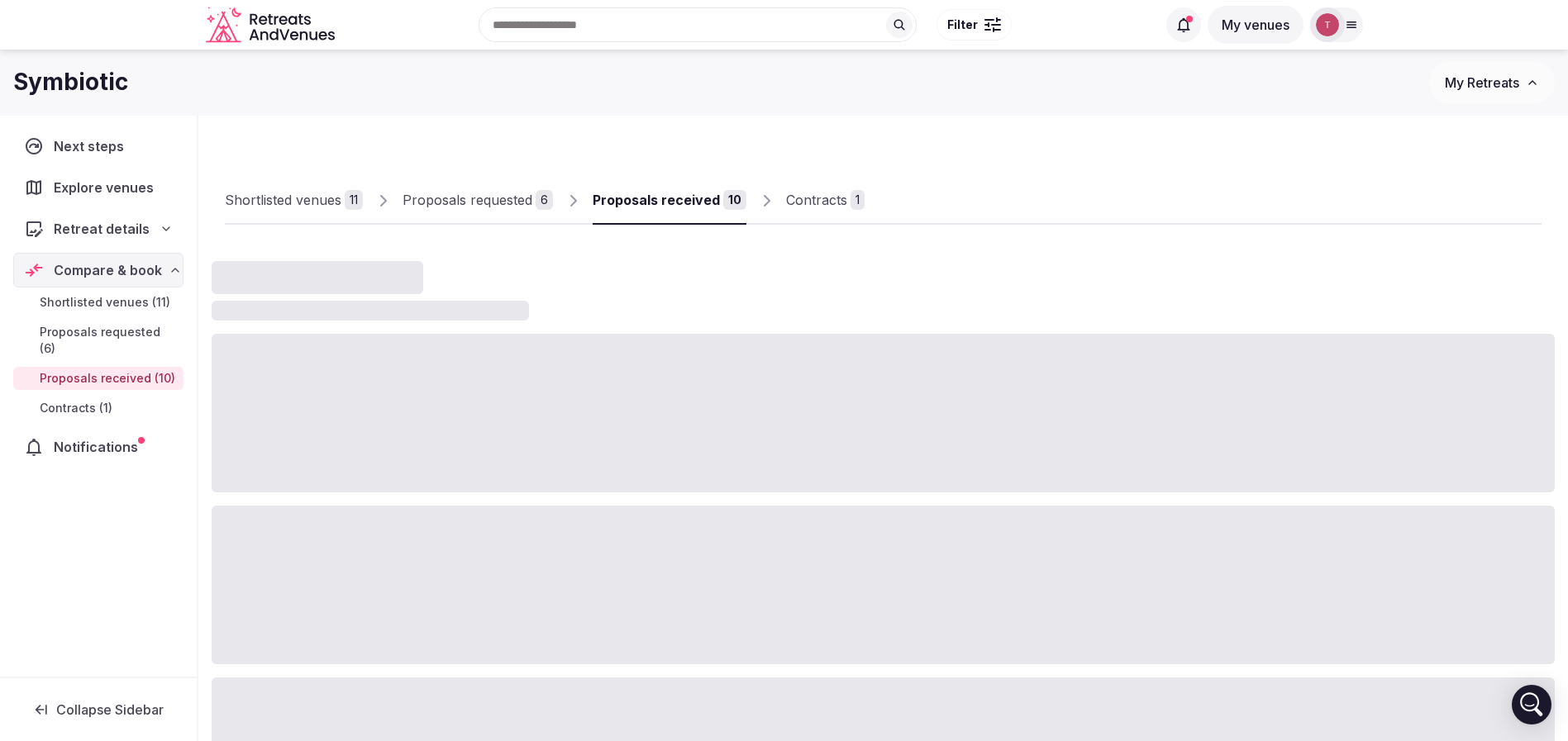
drag, startPoint x: 726, startPoint y: 197, endPoint x: 740, endPoint y: 195, distance: 14.1
click at [726, 197] on div "10" at bounding box center [735, 200] width 24 height 20
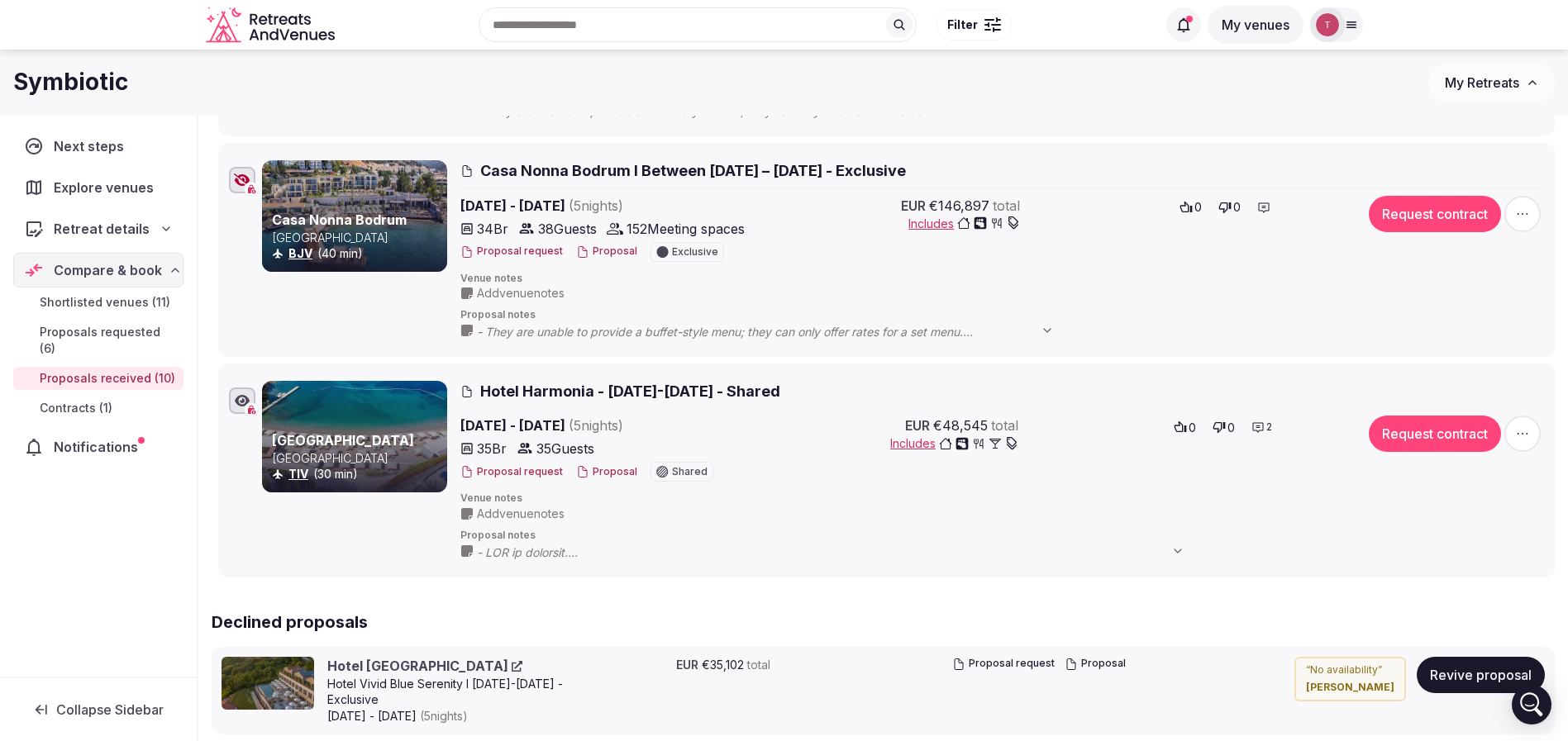
scroll to position [1859, 0]
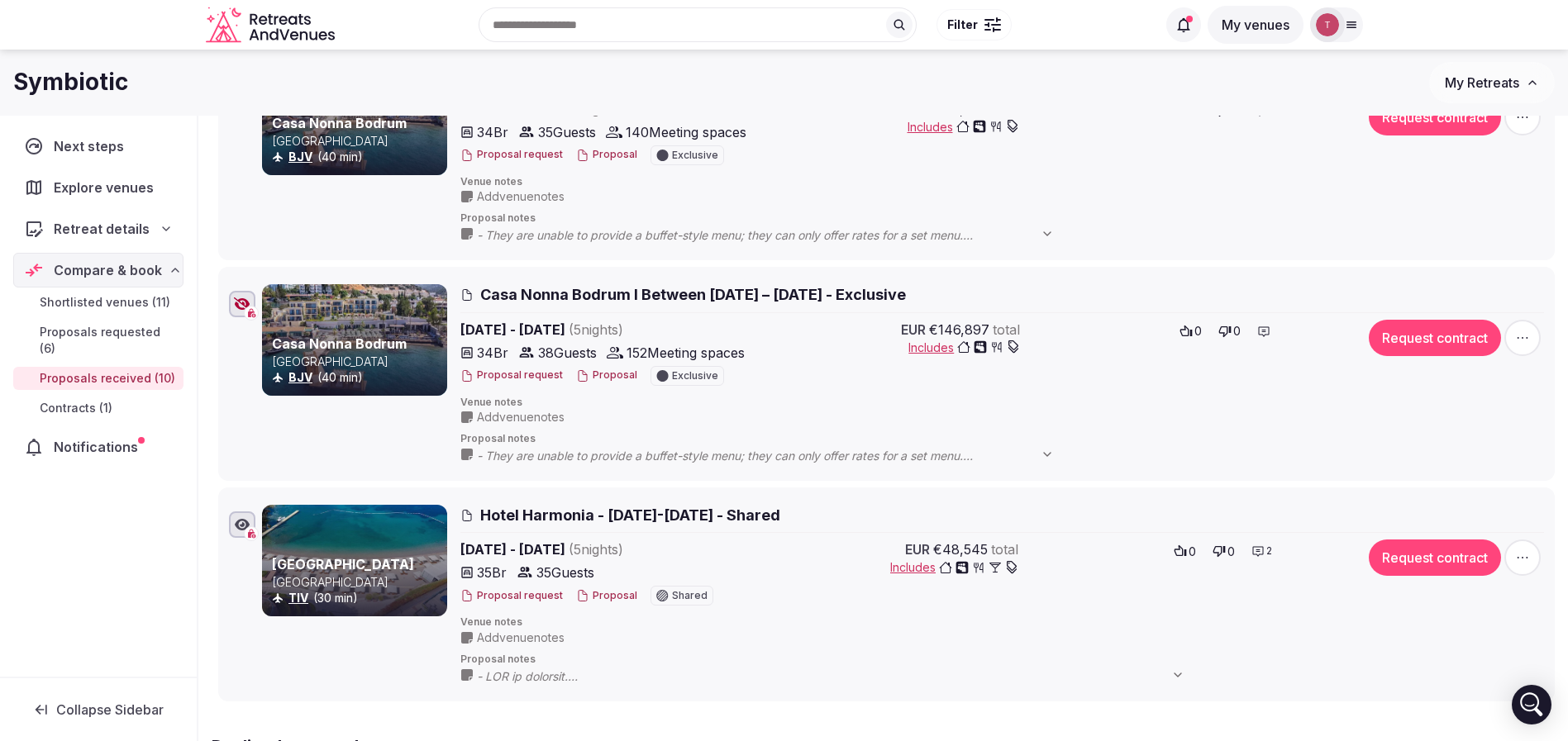
click at [238, 299] on icon "button" at bounding box center [242, 303] width 16 height 14
